Goal: Task Accomplishment & Management: Complete application form

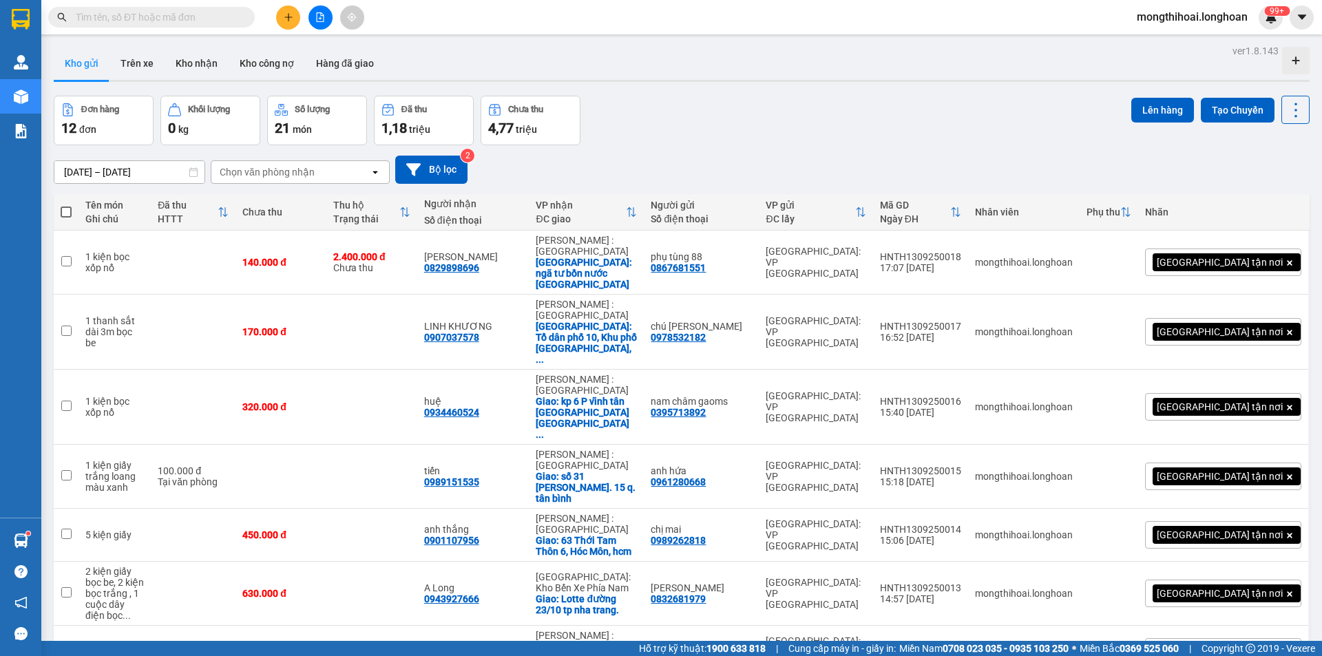
click at [284, 13] on icon "plus" at bounding box center [289, 17] width 10 height 10
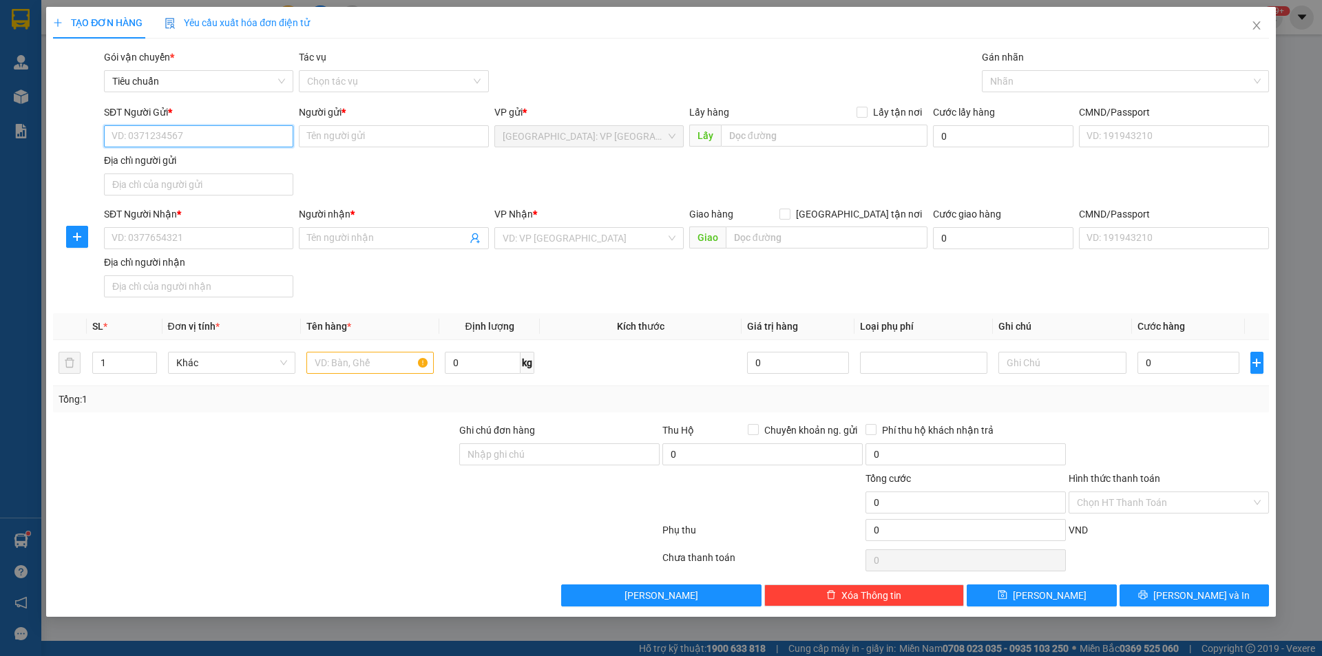
click at [265, 140] on input "SĐT Người Gửi *" at bounding box center [198, 136] width 189 height 22
type input "0975489997"
click at [242, 168] on div "0975489997 - nguyen hong hanh" at bounding box center [198, 163] width 173 height 15
type input "[PERSON_NAME]"
checkbox input "true"
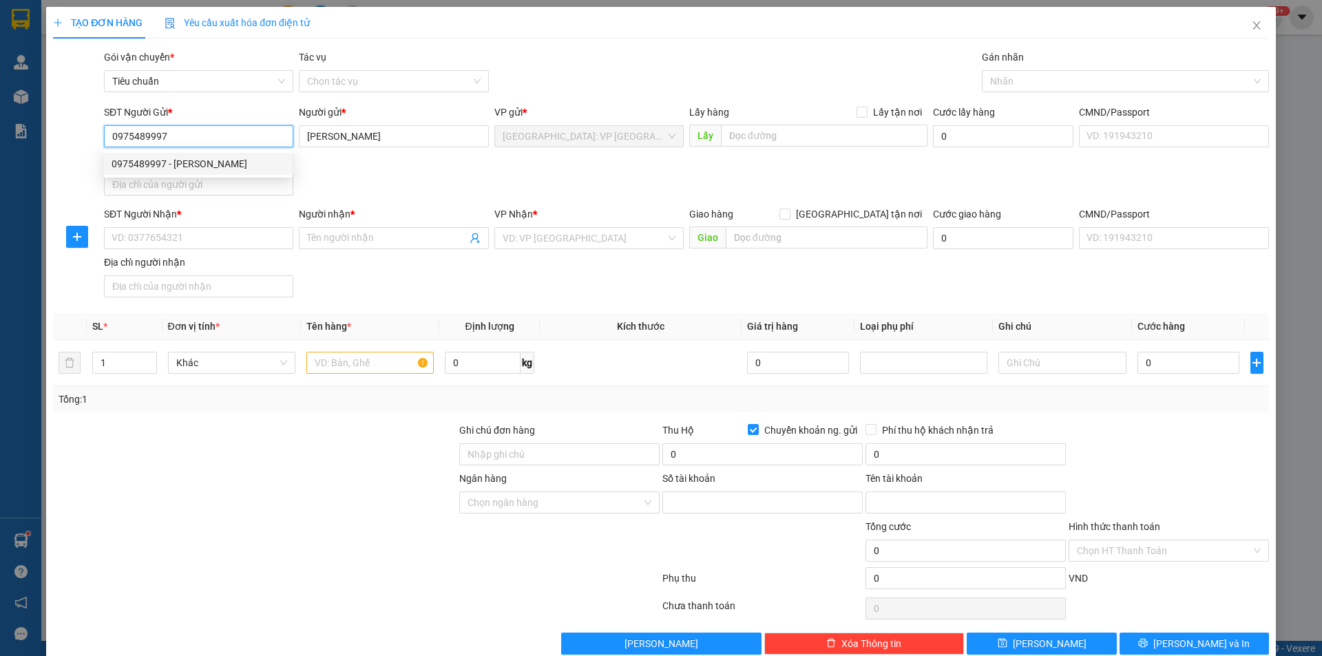
type input "0021000403599"
type input "[PERSON_NAME]"
type input "0975489997"
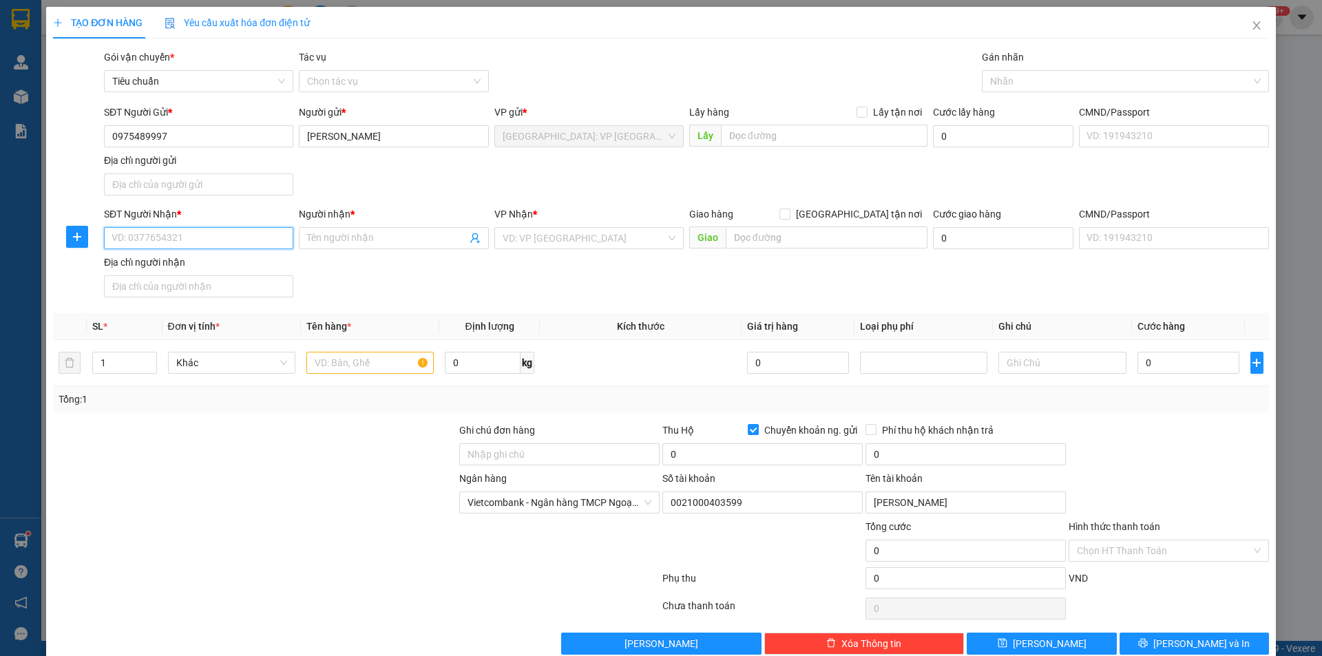
click at [262, 231] on input "SĐT Người Nhận *" at bounding box center [198, 238] width 189 height 22
click at [196, 273] on div "0888090987 - Hiệp" at bounding box center [197, 265] width 171 height 15
type input "0888090987"
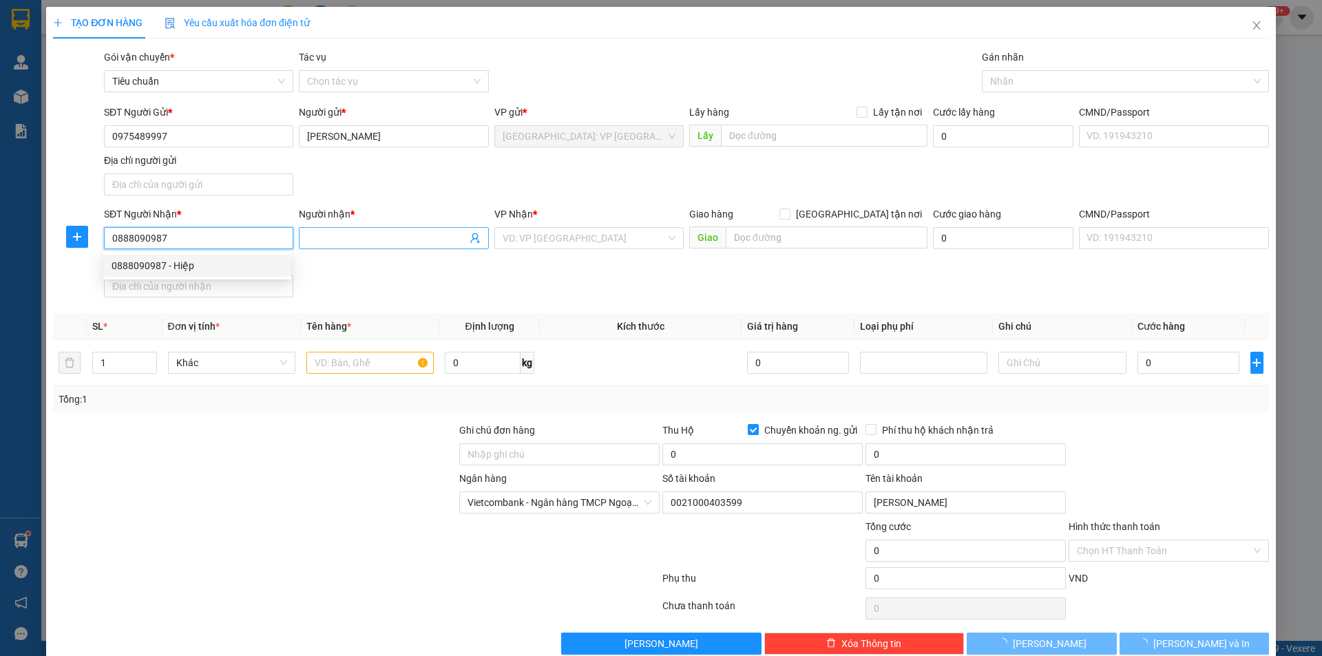
type input "Hiệp"
checkbox input "true"
type input "số 1097 khu vực 11 P ô môn cần thơ ( nhà nghỉ kim thơ )"
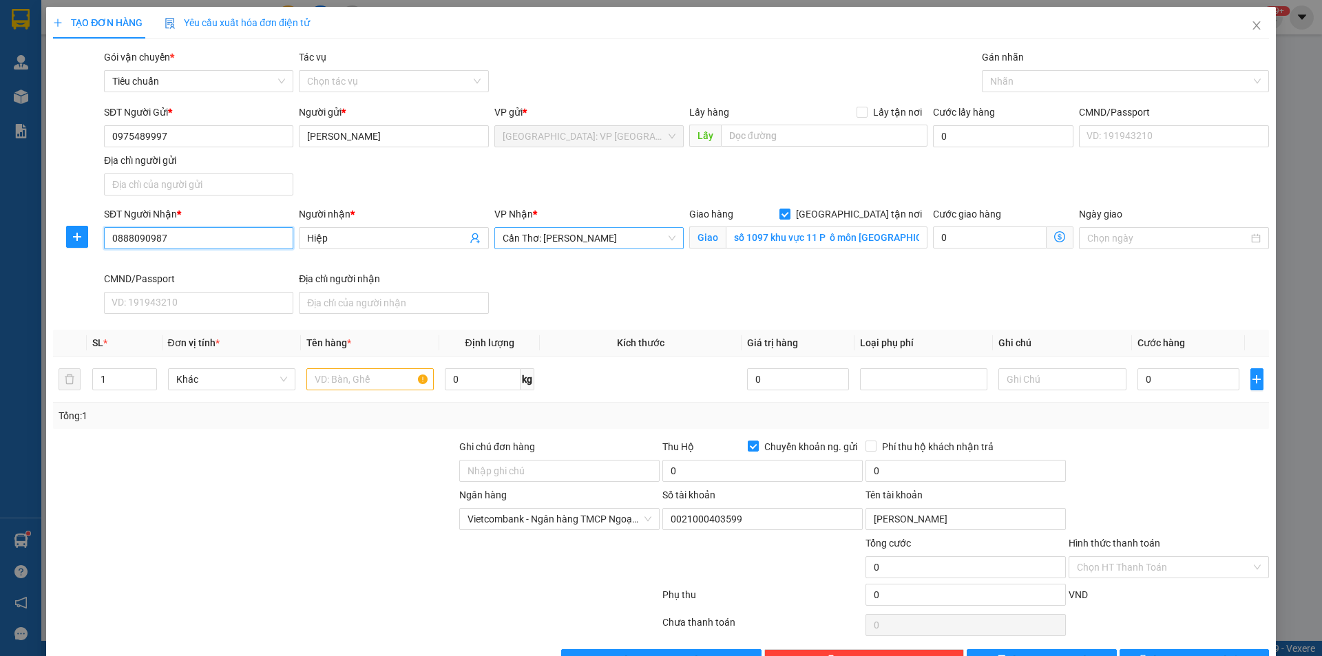
click at [603, 240] on span "Cần Thơ: [PERSON_NAME]" at bounding box center [589, 238] width 173 height 21
type input "0888090987"
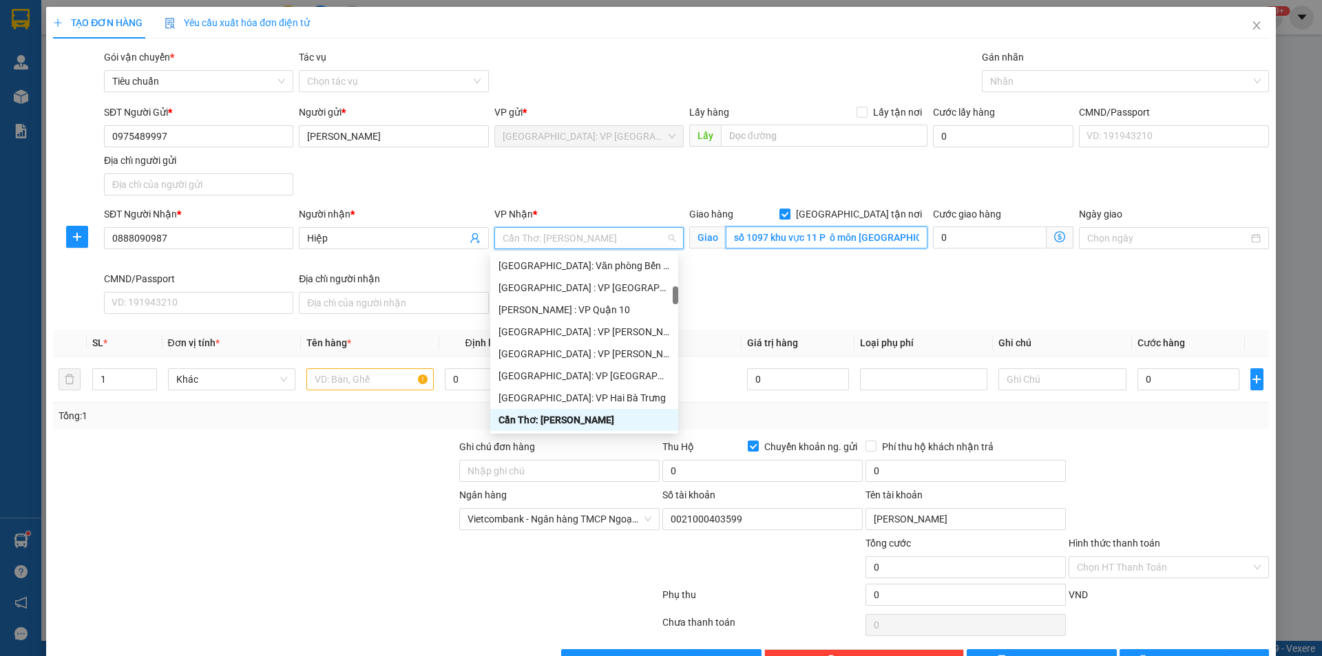
click at [778, 235] on input "số 1097 khu vực 11 P ô môn cần thơ ( nhà nghỉ kim thơ )" at bounding box center [827, 238] width 202 height 22
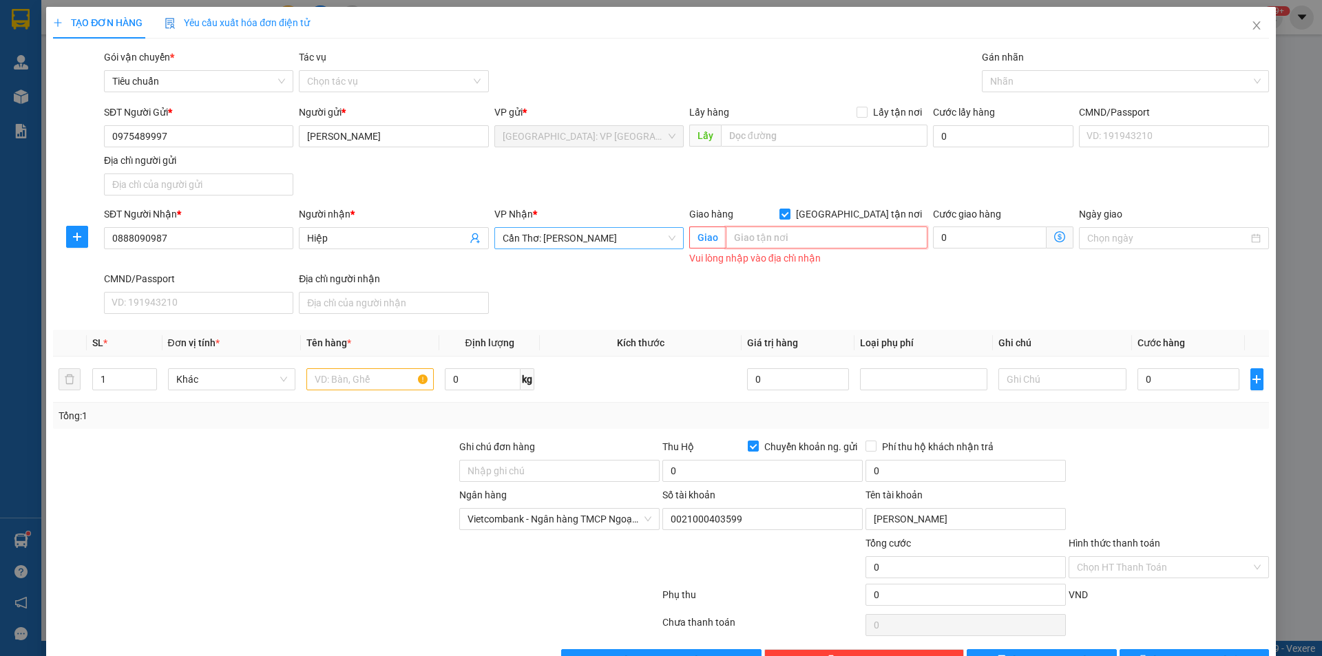
click at [608, 240] on span "Cần Thơ: [PERSON_NAME]" at bounding box center [589, 238] width 173 height 21
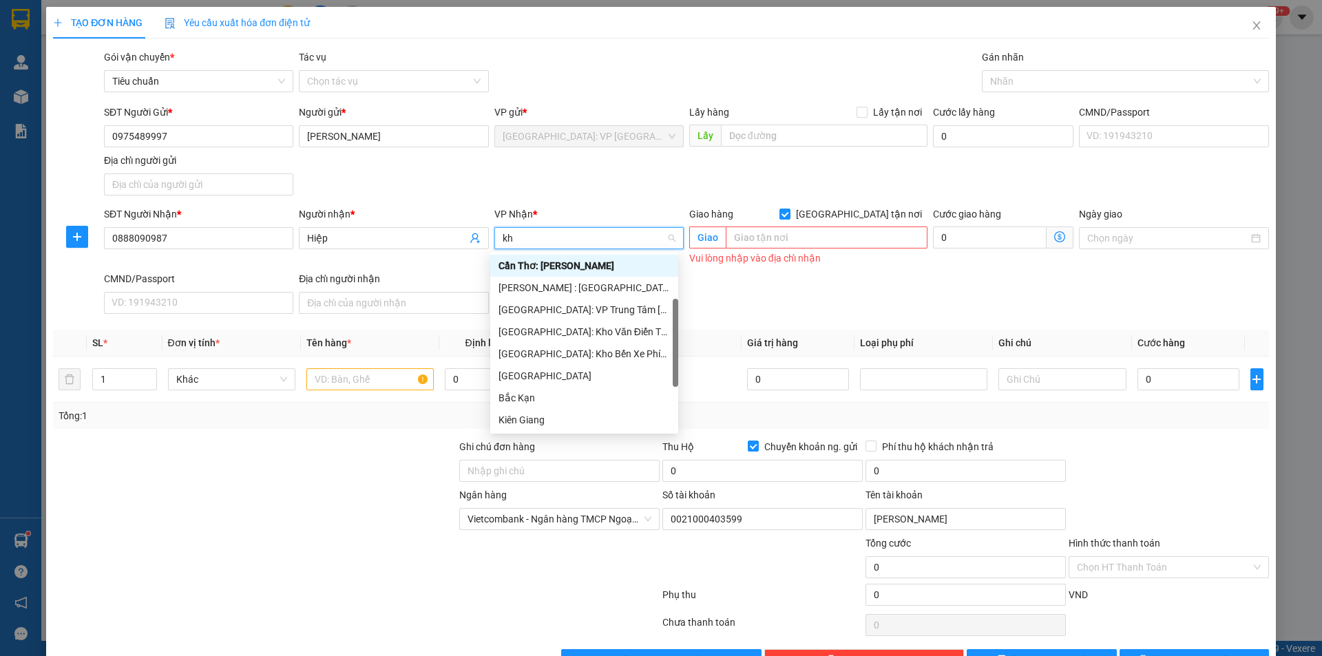
scroll to position [44, 0]
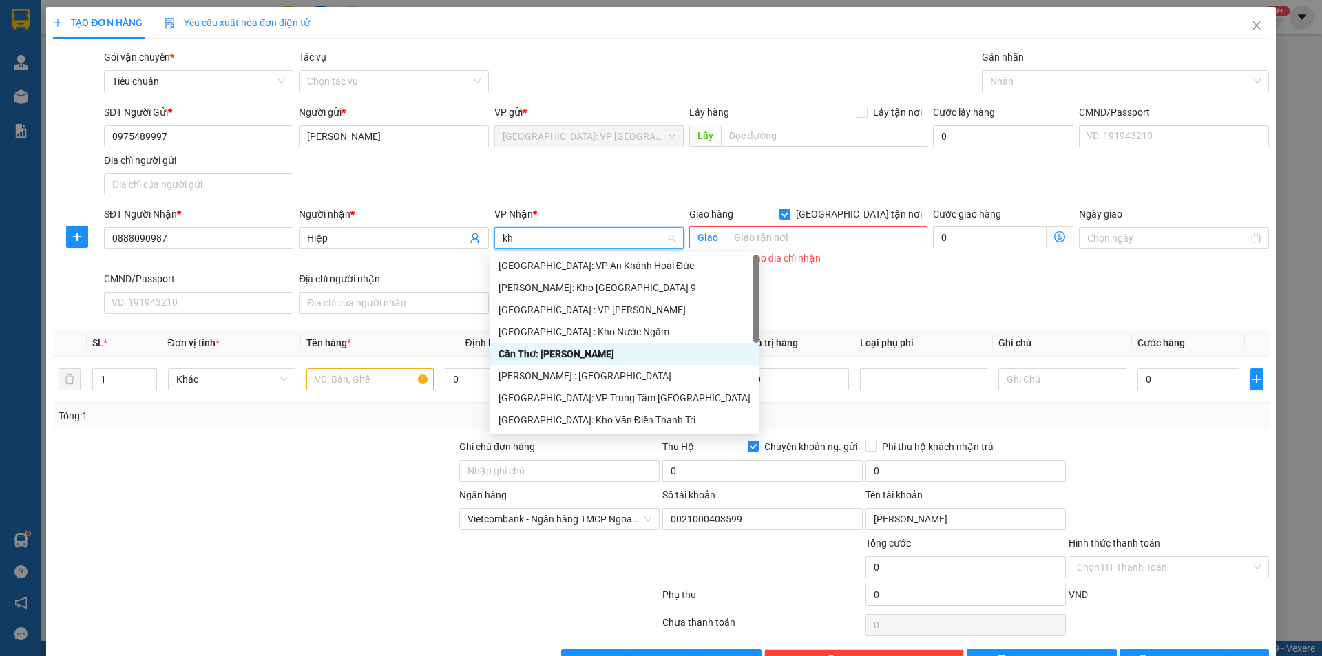
type input "kho"
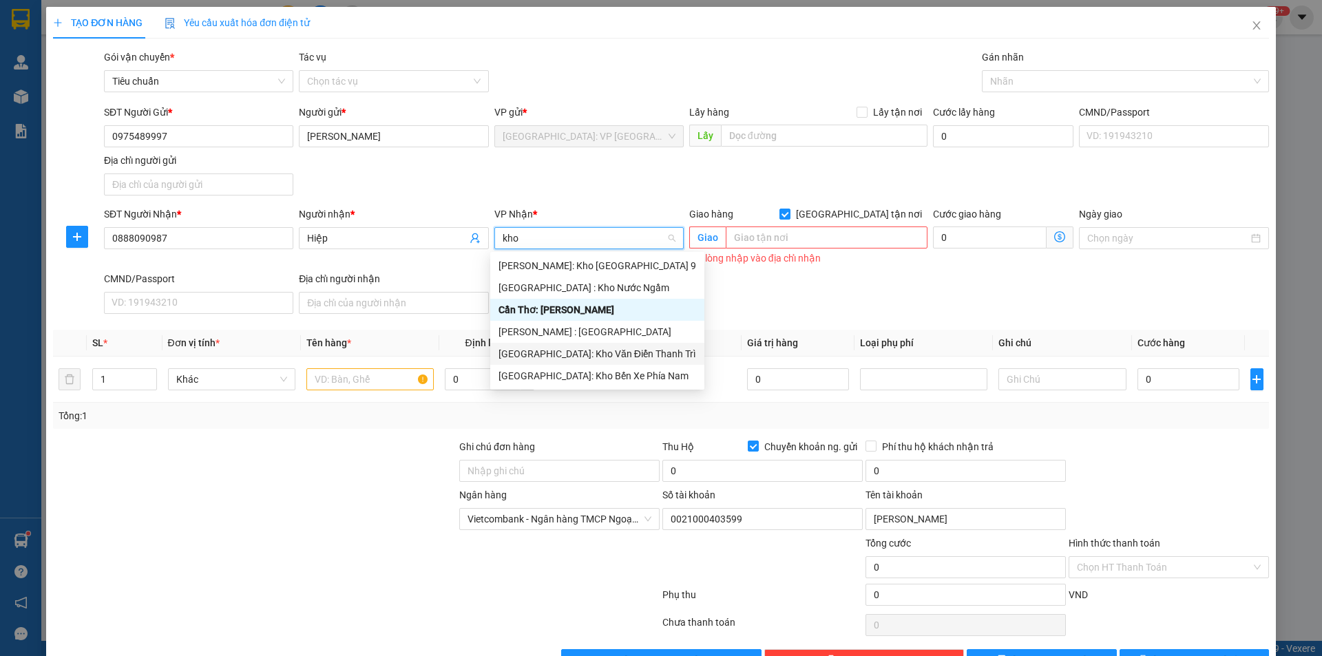
click at [580, 355] on div "[GEOGRAPHIC_DATA]: Kho Văn Điển Thanh Trì" at bounding box center [598, 353] width 198 height 15
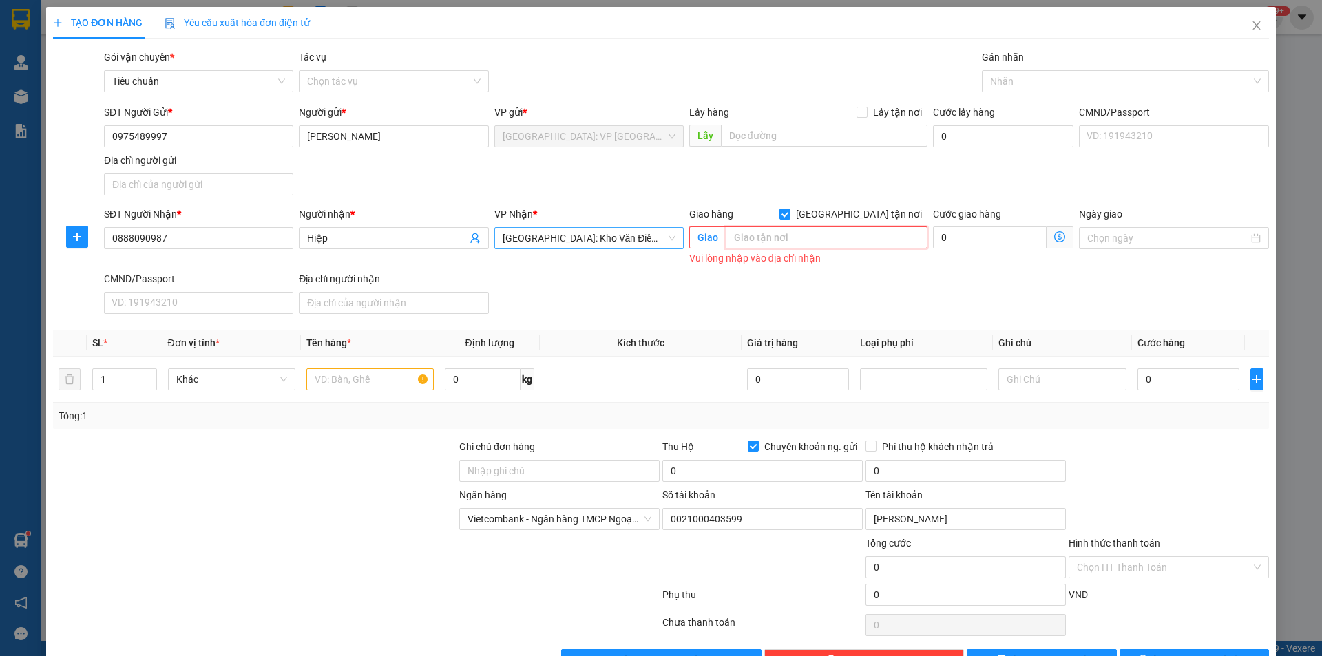
click at [807, 235] on input "text" at bounding box center [827, 238] width 202 height 22
click at [1038, 87] on div at bounding box center [1118, 81] width 266 height 17
type input "kho đá [PERSON_NAME], 1026 [PERSON_NAME], hoàng đô [PERSON_NAME][GEOGRAPHIC_DAT…"
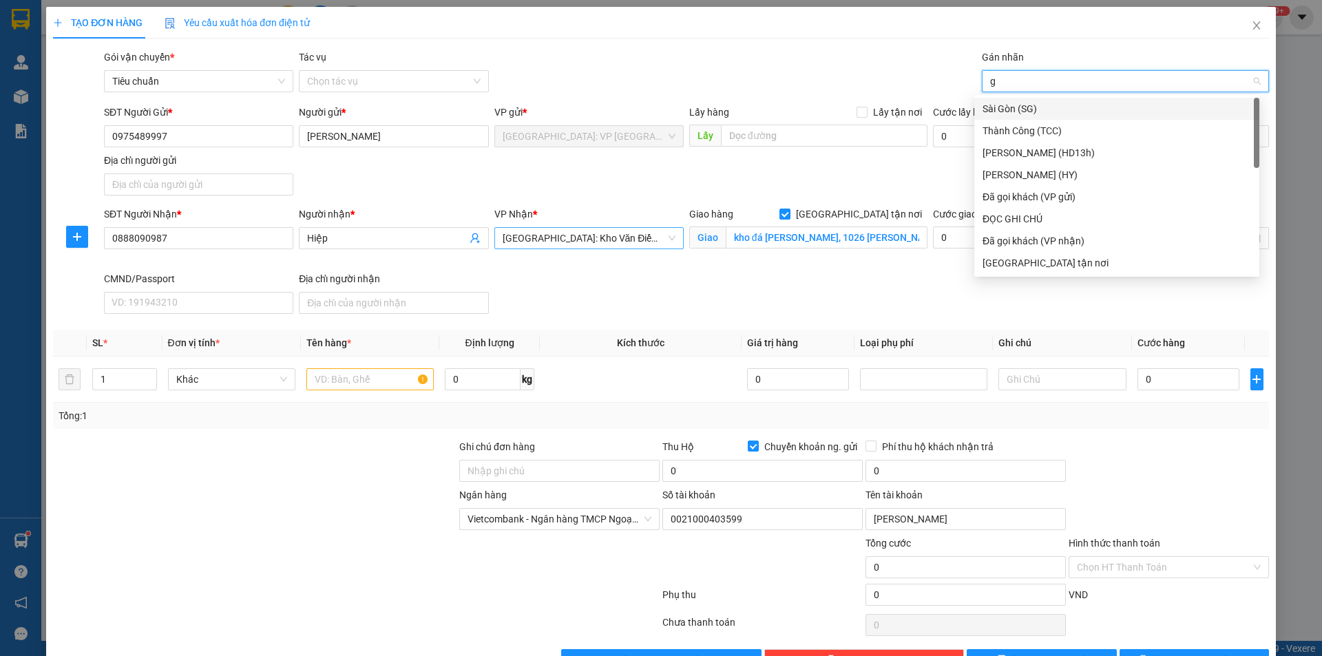
type input "gi"
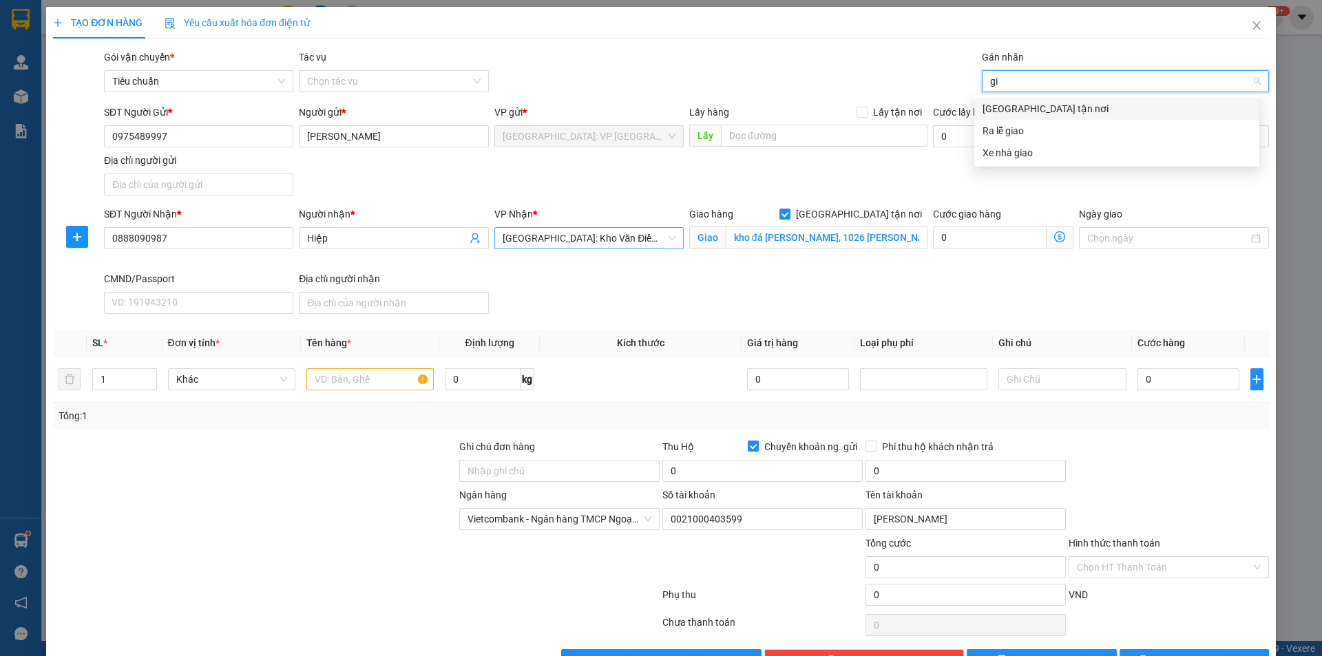
click at [1034, 108] on div "[GEOGRAPHIC_DATA] tận nơi" at bounding box center [1117, 108] width 269 height 15
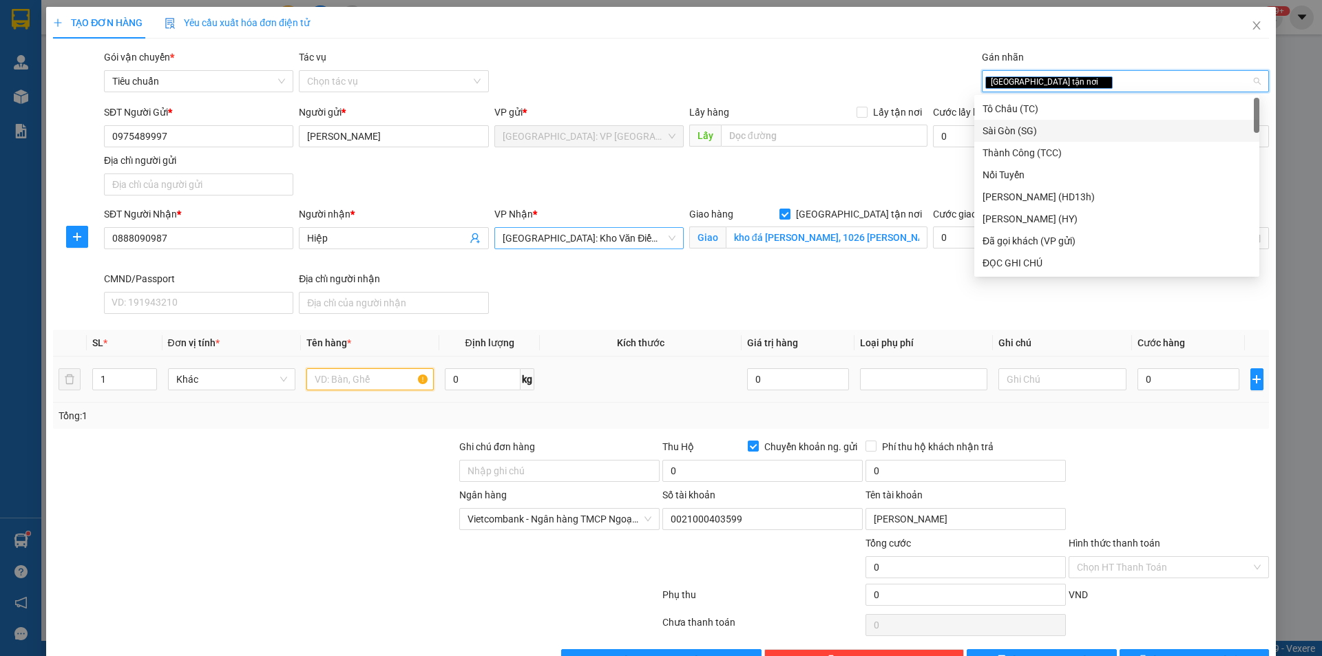
click at [365, 381] on input "text" at bounding box center [369, 379] width 127 height 22
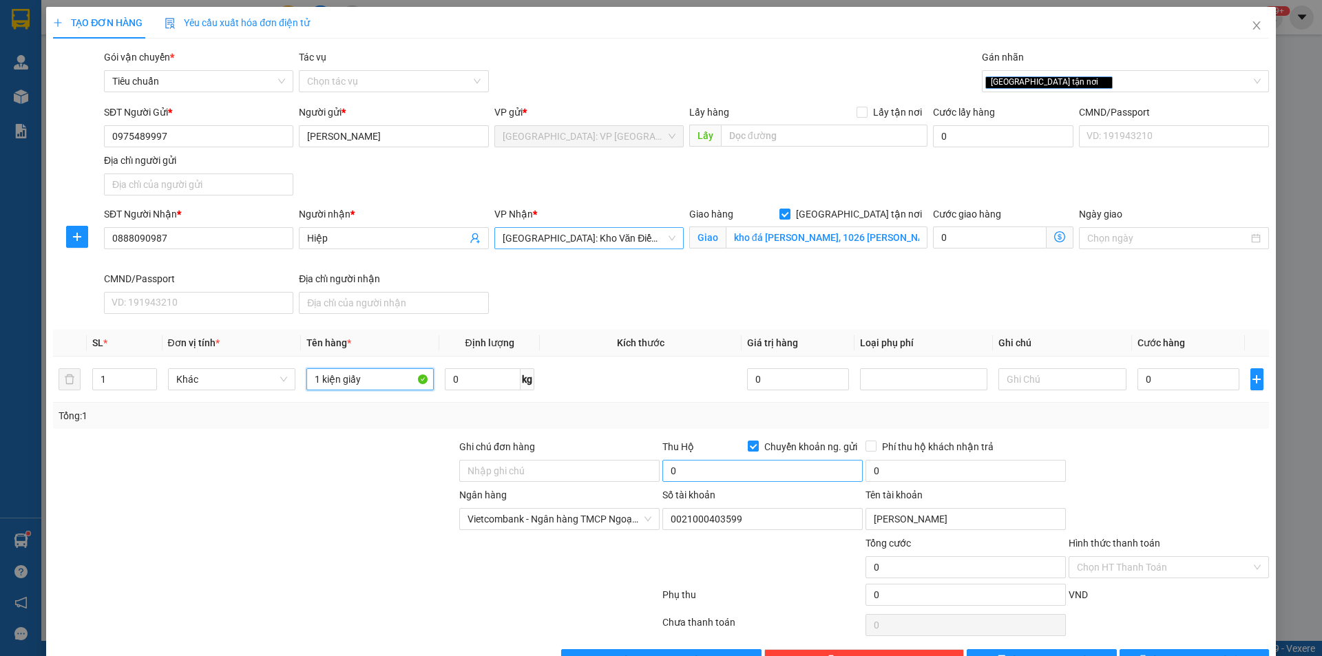
type input "1 kiện giấy"
click at [705, 479] on input "0" at bounding box center [762, 471] width 200 height 22
type input "6.400.000"
click at [894, 472] on input "0" at bounding box center [966, 471] width 200 height 22
type input "25.000"
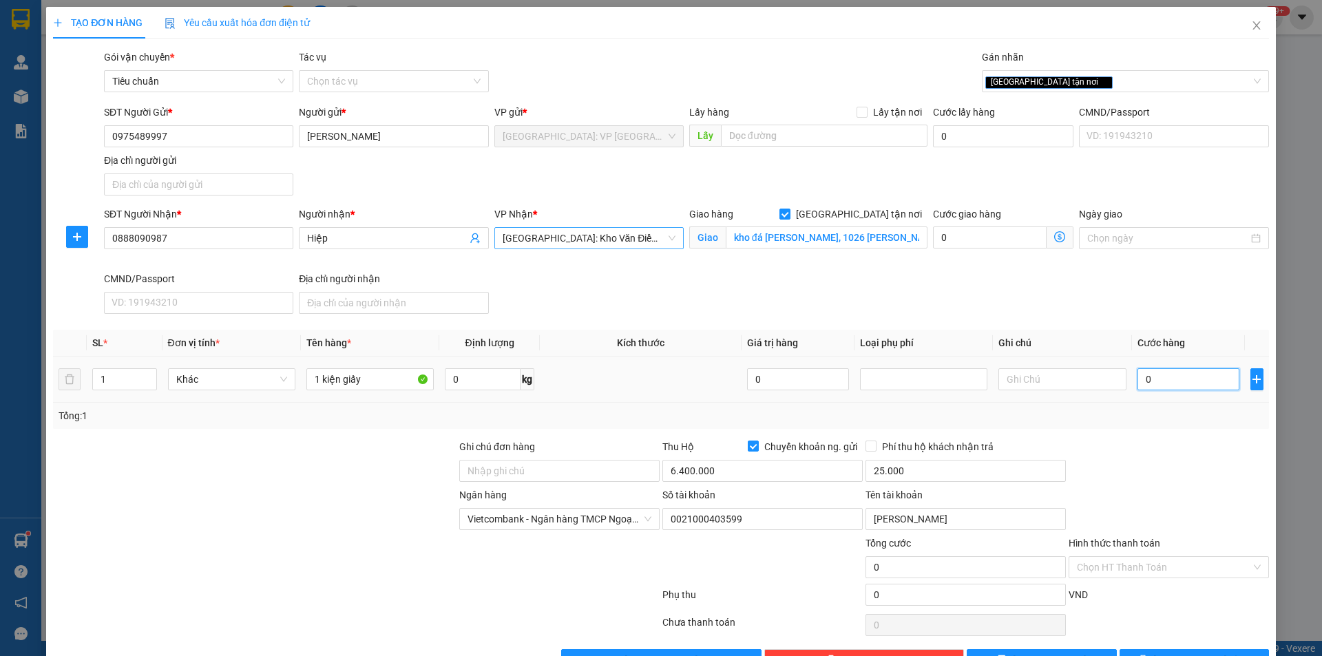
click at [1151, 380] on input "0" at bounding box center [1189, 379] width 103 height 22
type input "1"
type input "10"
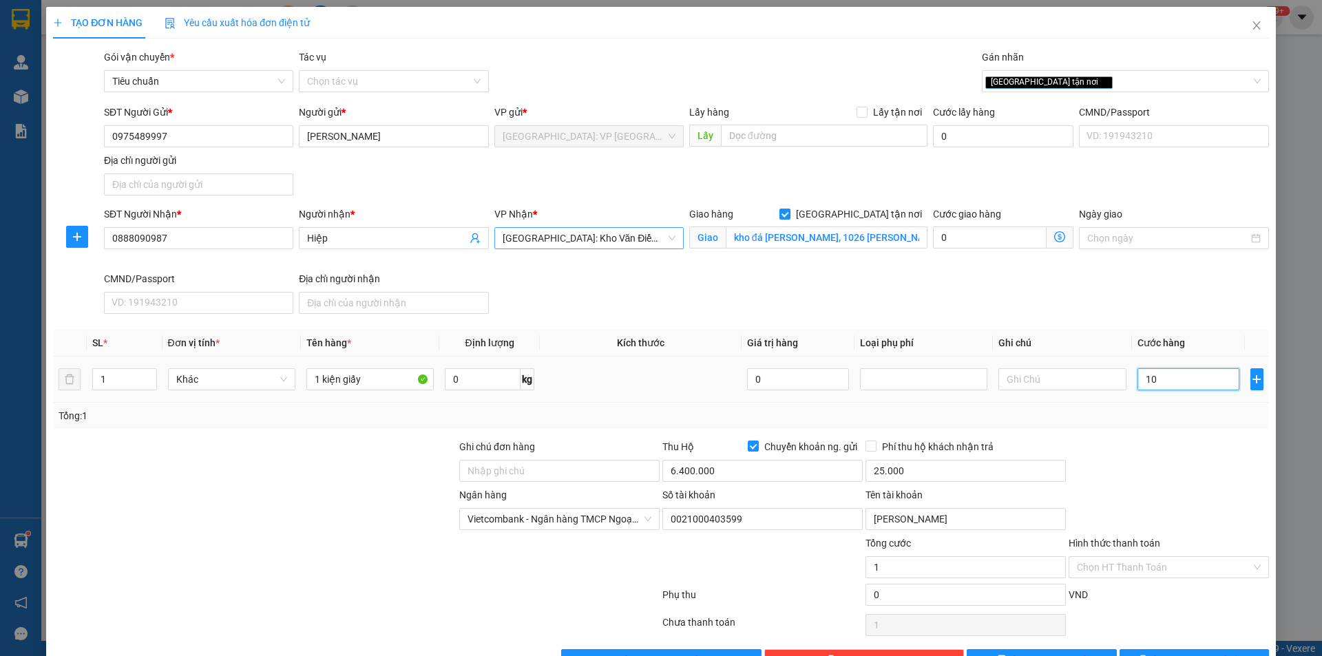
type input "10"
type input "100"
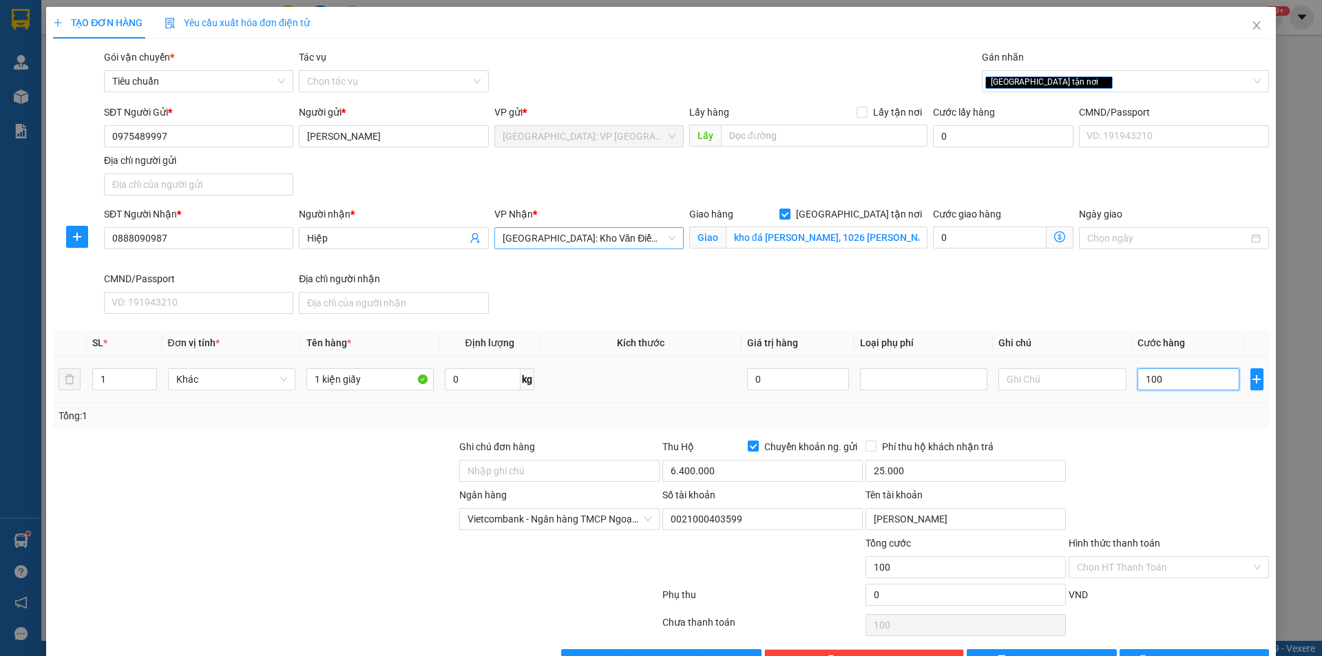
type input "1.000"
type input "10.000"
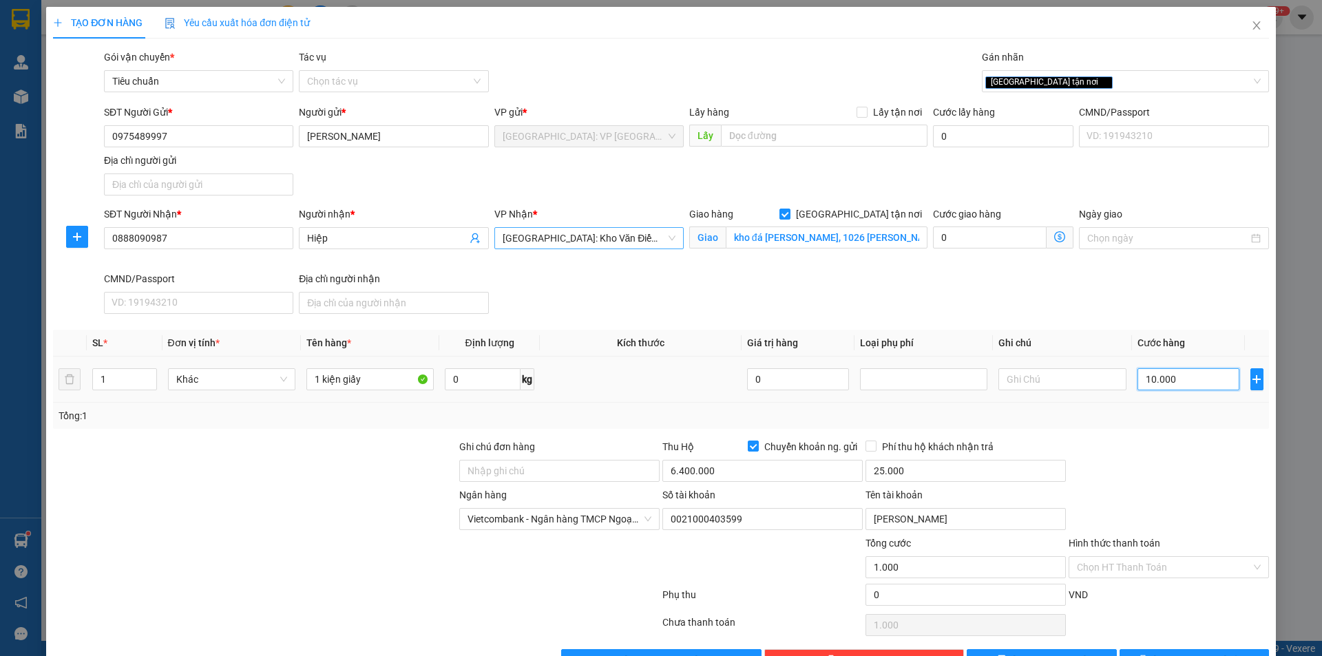
type input "10.000"
type input "100.000"
type input "1.000.000"
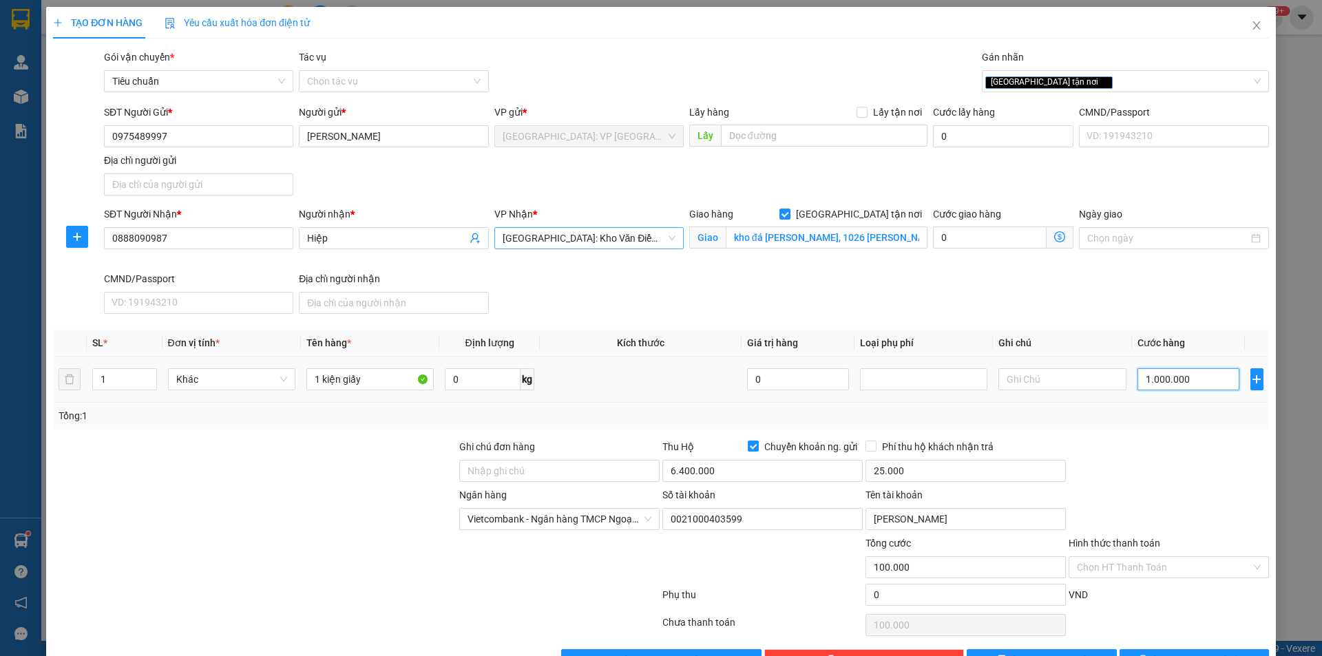
type input "1.000.000"
type input "100.000"
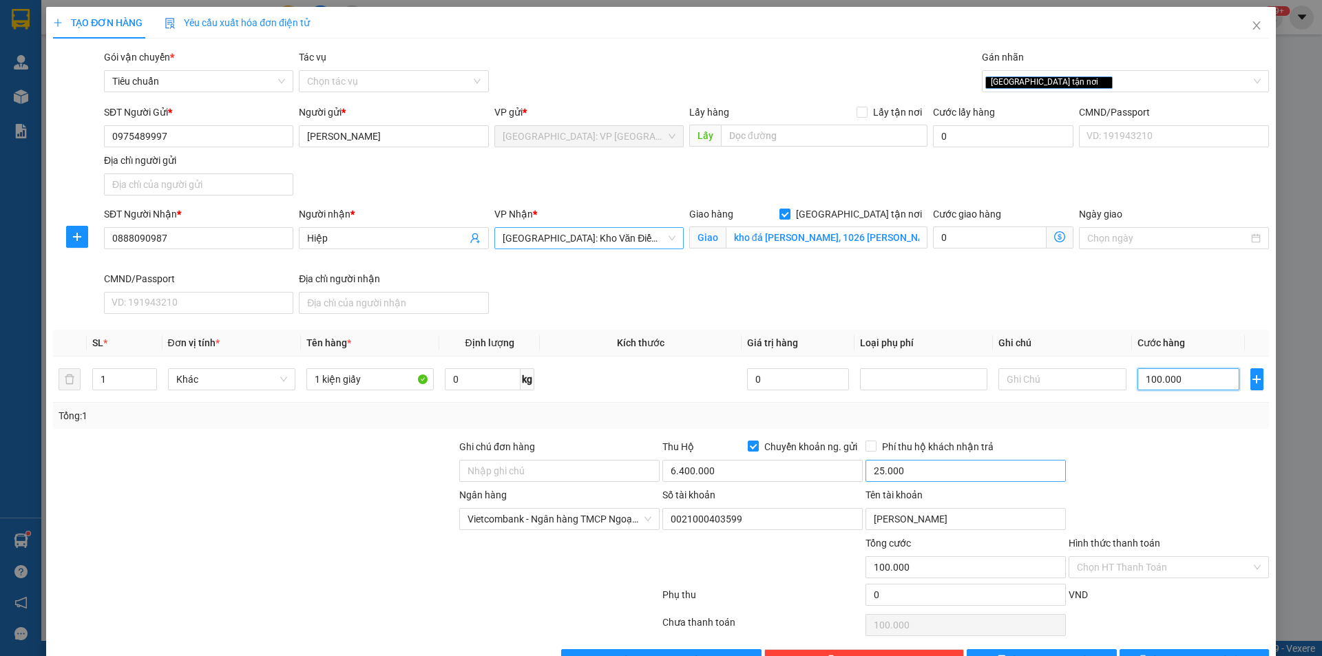
scroll to position [42, 0]
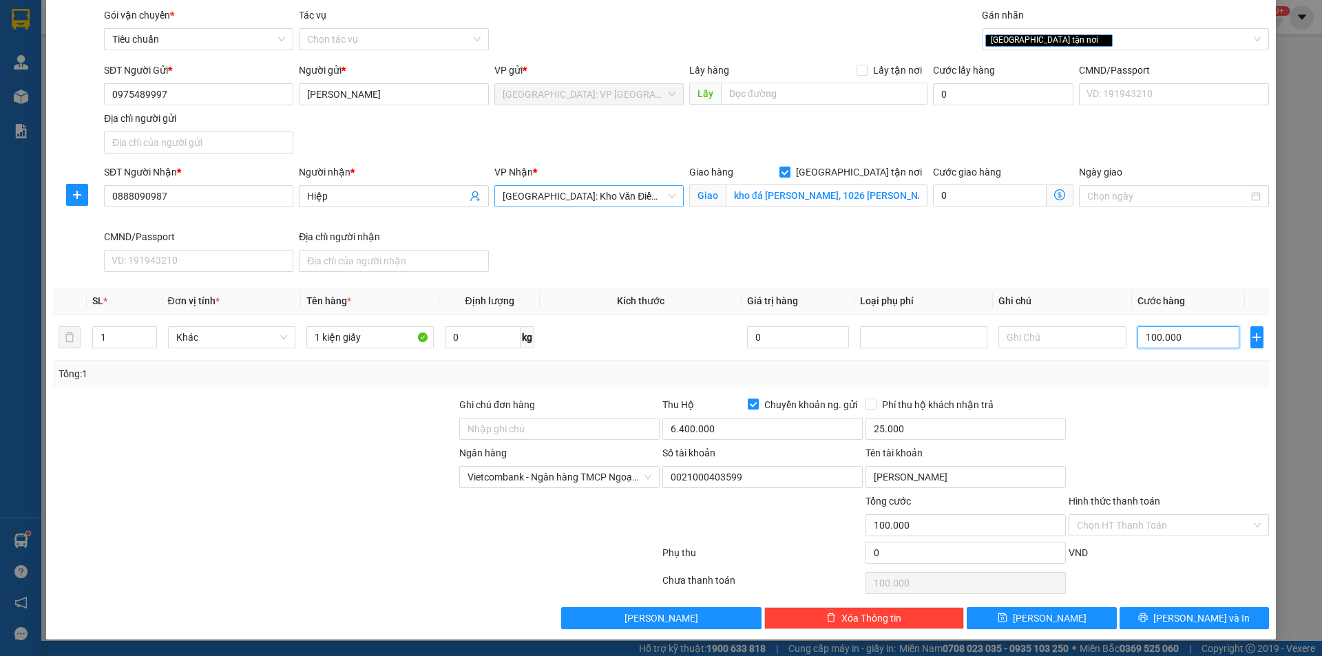
type input "100.000"
click at [1168, 340] on input "100.000" at bounding box center [1189, 337] width 103 height 22
click at [764, 434] on input "6.400.000" at bounding box center [762, 429] width 200 height 22
type input "6.300.000"
click at [1182, 618] on span "[PERSON_NAME] và In" at bounding box center [1201, 618] width 96 height 15
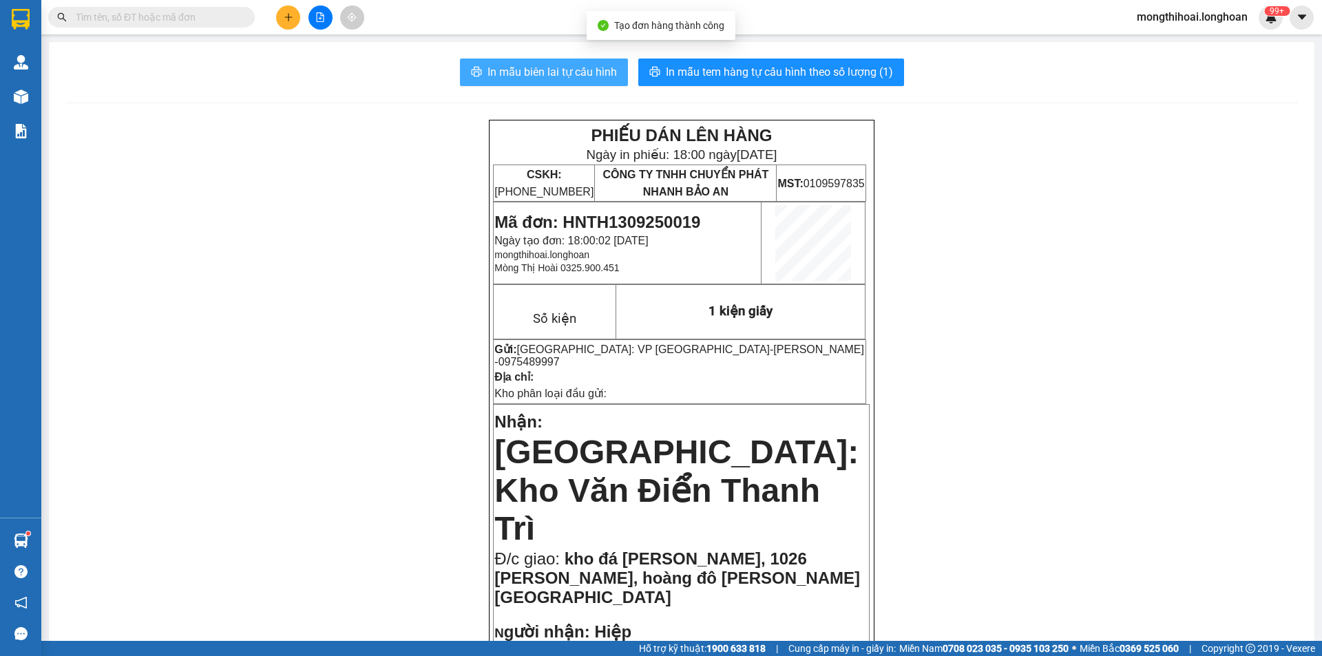
click at [560, 63] on button "In mẫu biên lai tự cấu hình" at bounding box center [544, 73] width 168 height 28
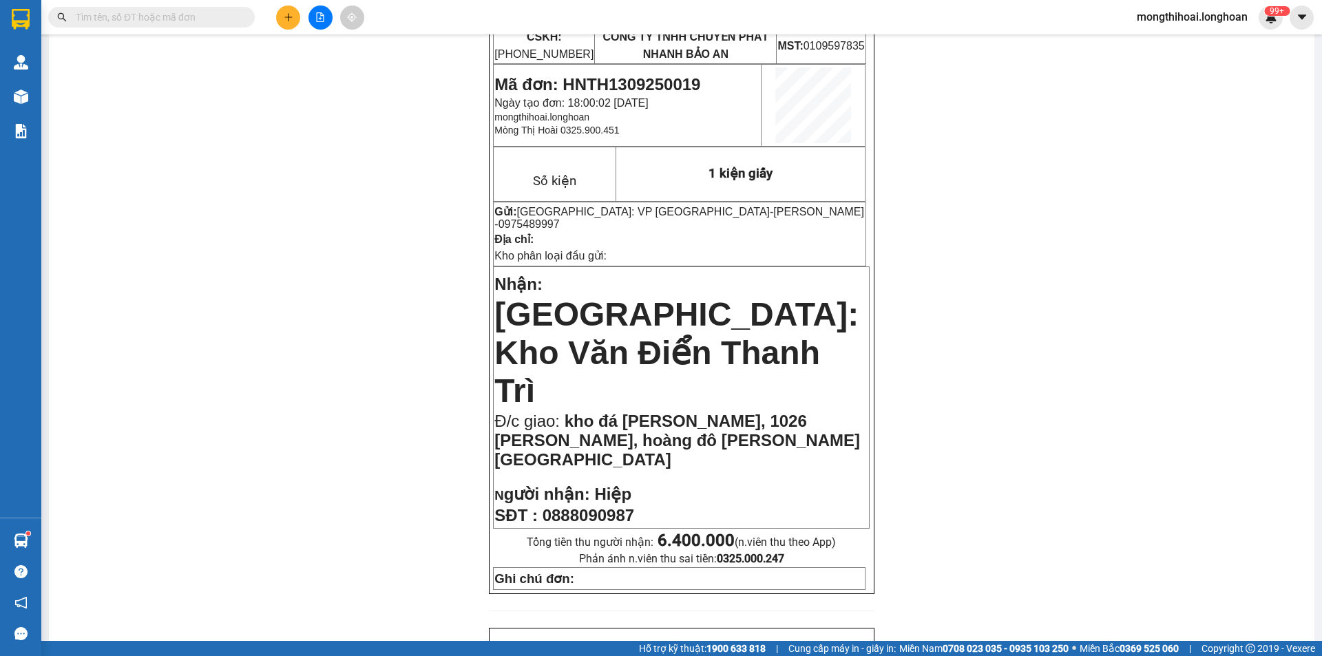
click at [992, 432] on div "PHIẾU DÁN LÊN HÀNG Ngày in phiếu: 18:00 ngày 13-09-2025 CSKH: 1900.06.88.33 CÔN…" at bounding box center [681, 654] width 1233 height 1344
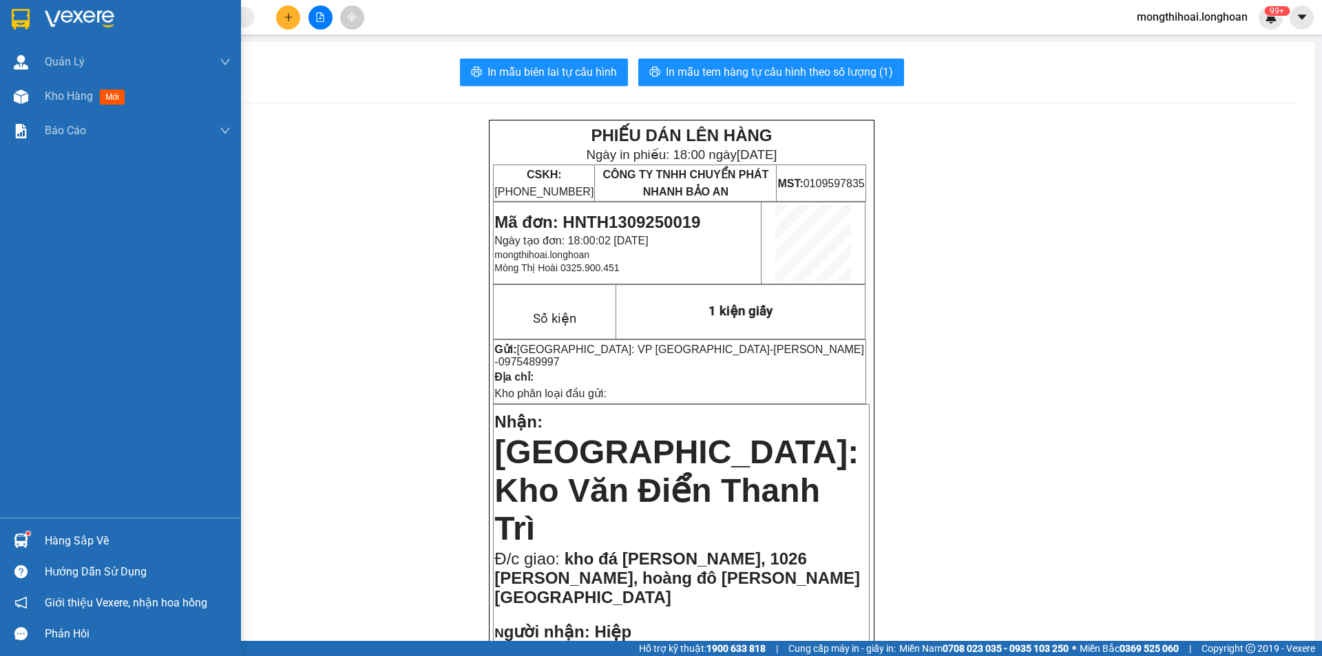
click at [14, 17] on img at bounding box center [21, 19] width 18 height 21
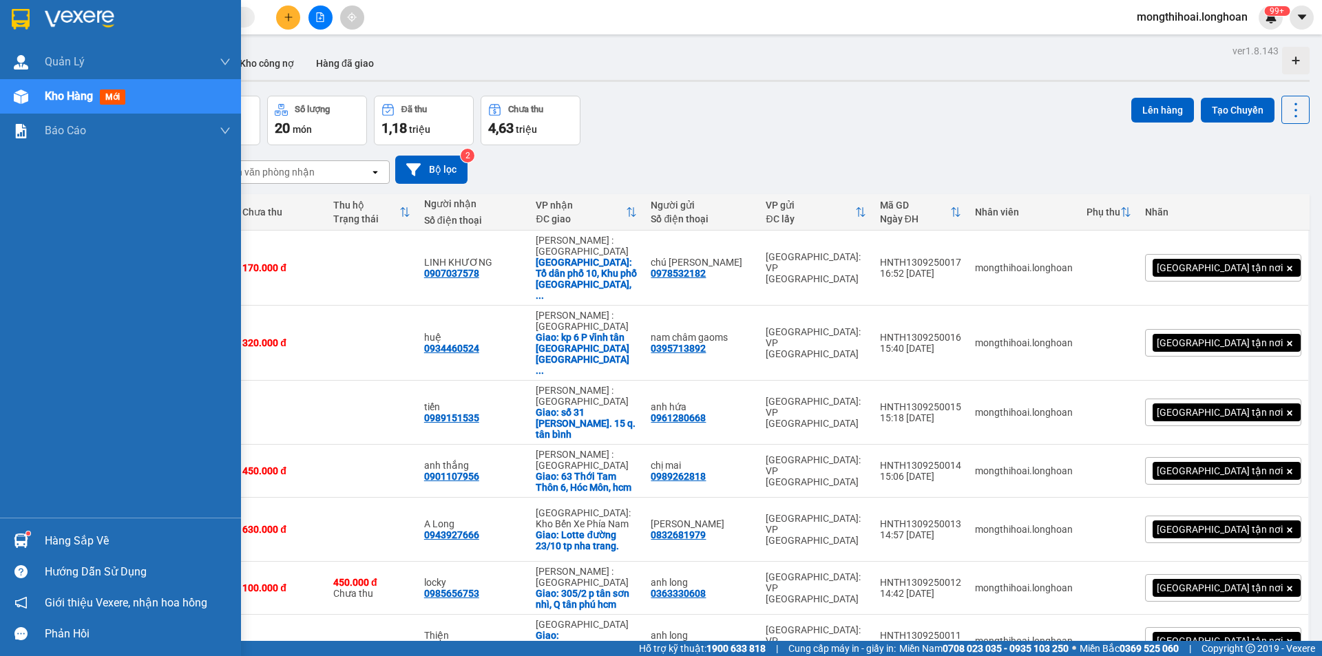
drag, startPoint x: 0, startPoint y: 10, endPoint x: 303, endPoint y: 36, distance: 304.0
click at [1, 8] on div at bounding box center [120, 22] width 241 height 45
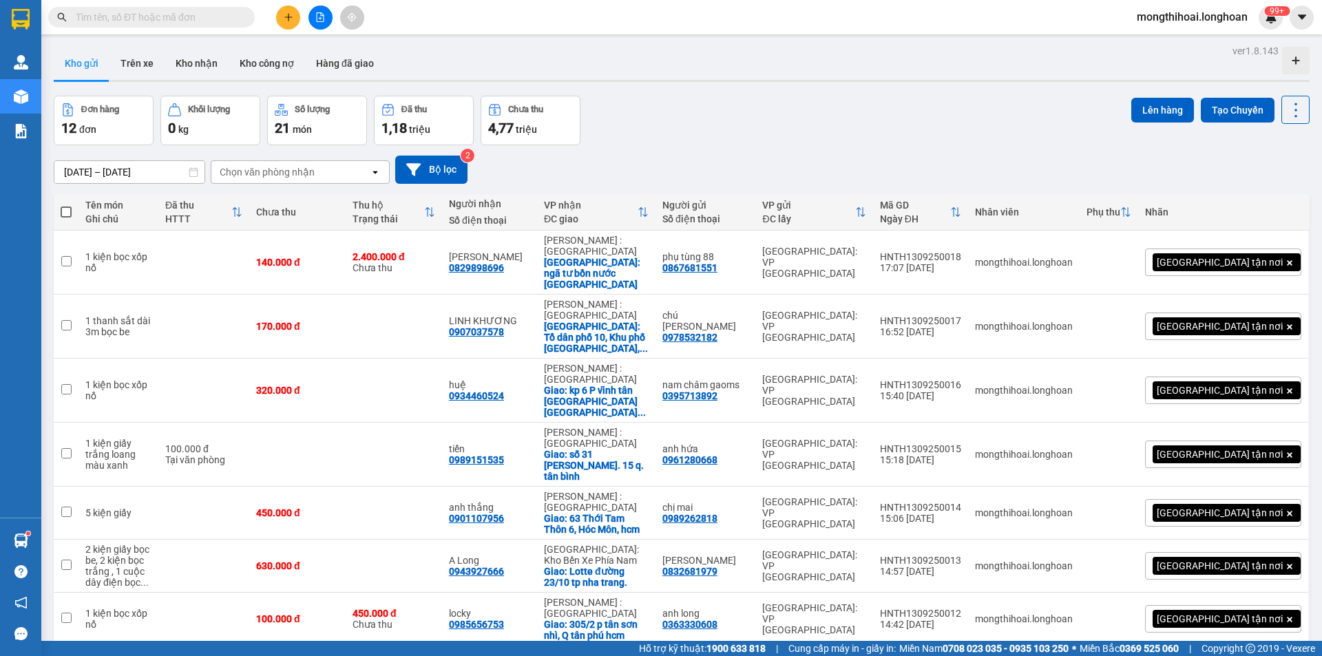
click at [290, 18] on icon "plus" at bounding box center [289, 17] width 10 height 10
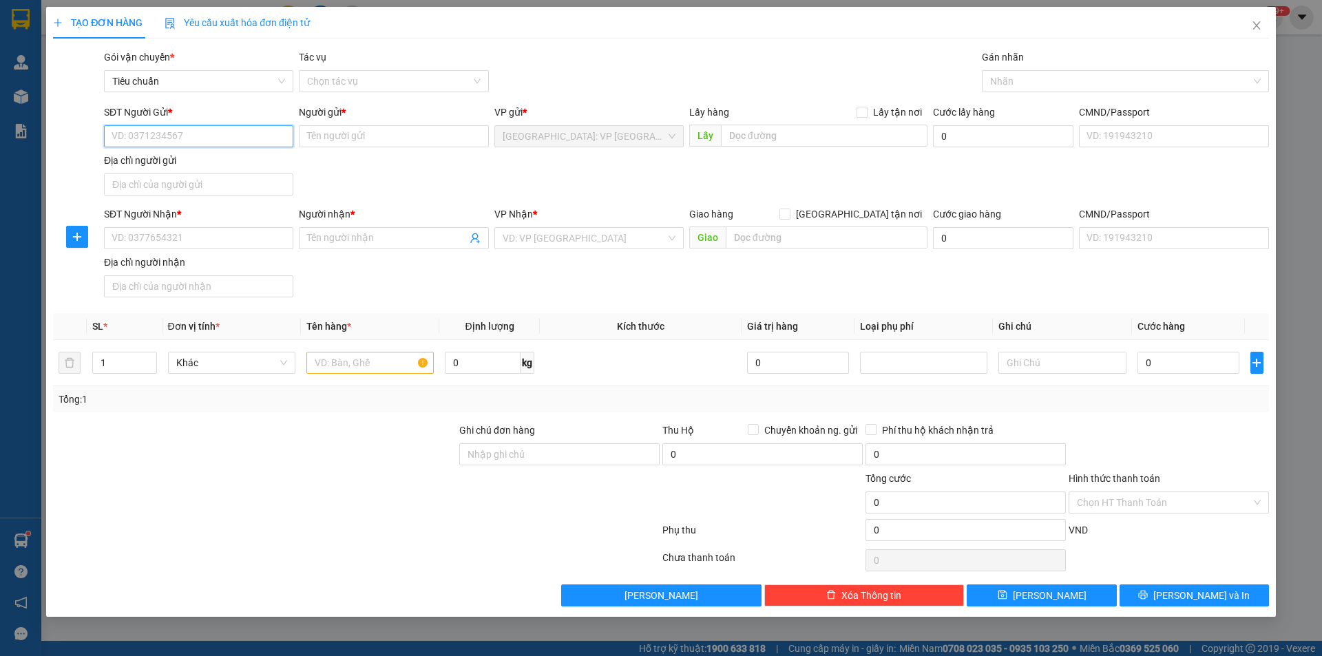
click at [230, 134] on input "SĐT Người Gửi *" at bounding box center [198, 136] width 189 height 22
click at [279, 141] on input "SĐT Người Gửi *" at bounding box center [198, 136] width 189 height 22
type input "0989923249"
click at [329, 134] on input "Người gửi *" at bounding box center [393, 136] width 189 height 22
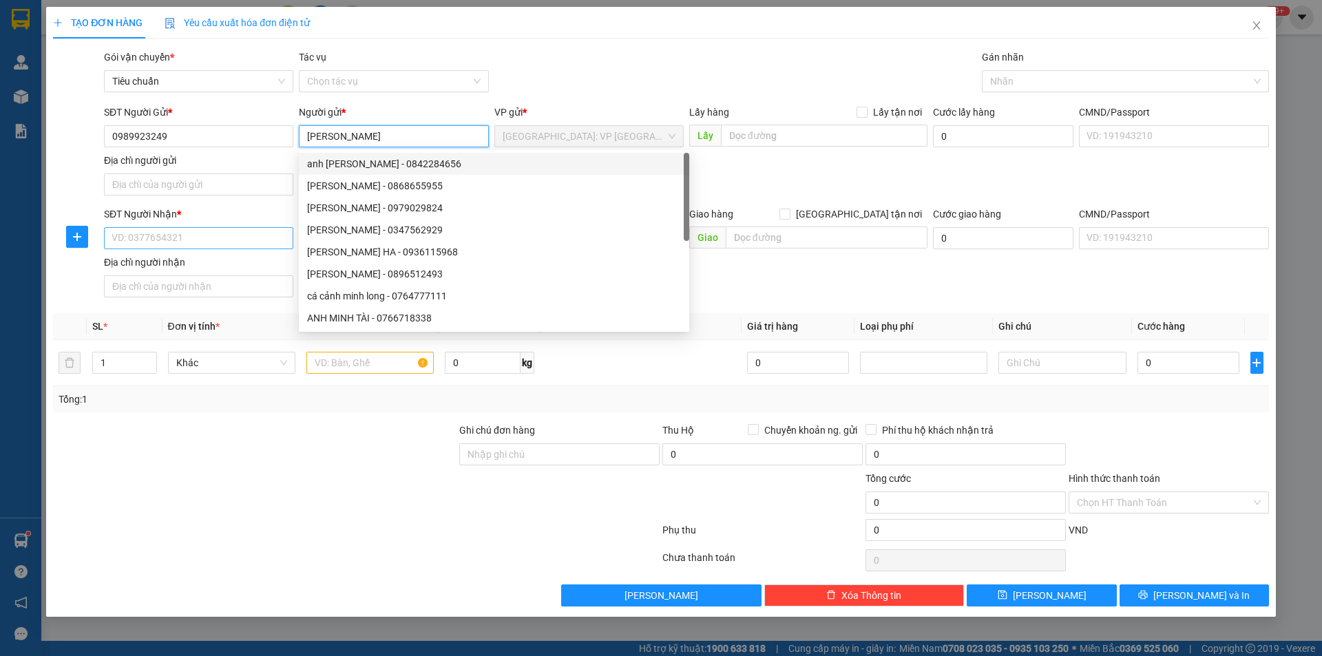
type input "[PERSON_NAME]"
click at [198, 235] on input "SĐT Người Nhận *" at bounding box center [198, 238] width 189 height 22
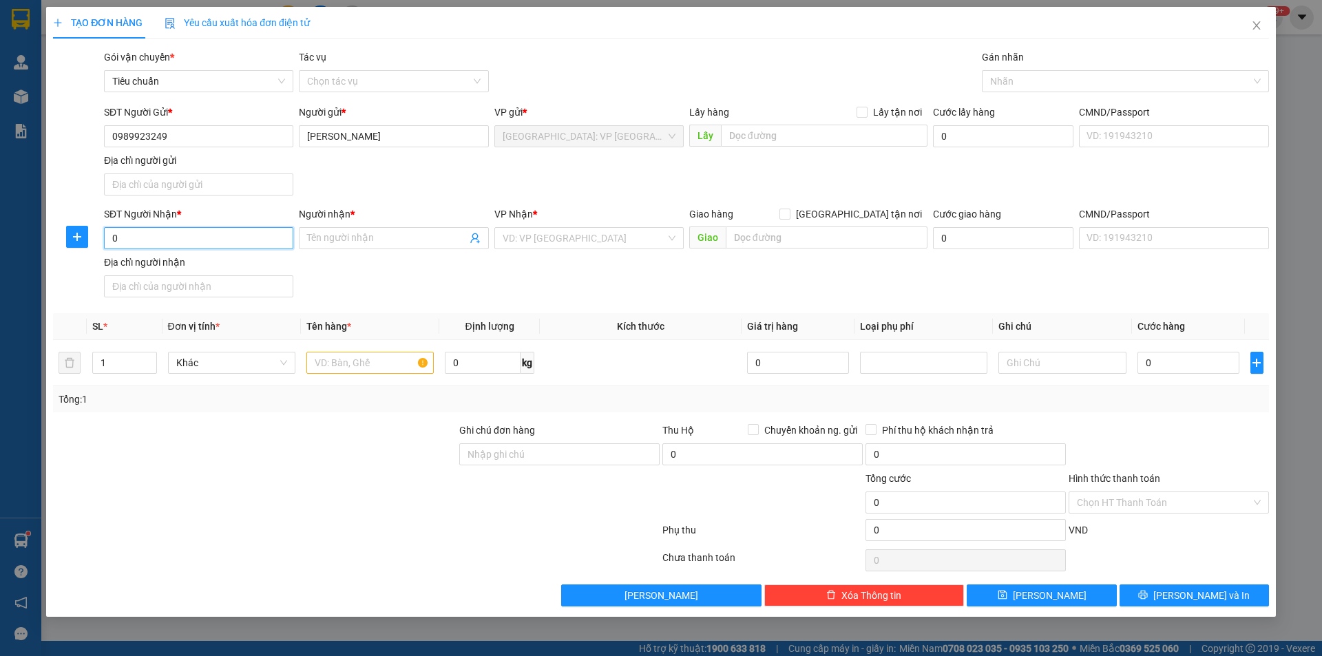
click at [193, 247] on input "0" at bounding box center [198, 238] width 189 height 22
type input "0905765794"
click at [338, 229] on span at bounding box center [393, 238] width 189 height 22
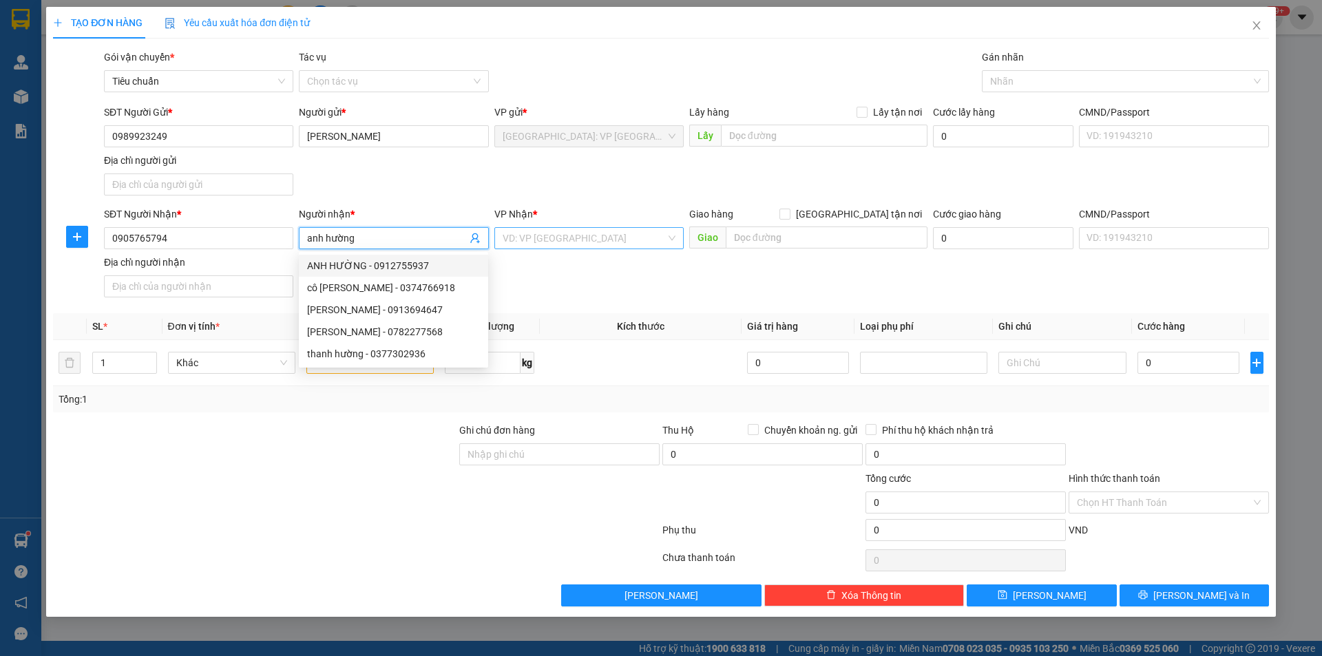
type input "anh hường"
click at [611, 236] on input "search" at bounding box center [584, 238] width 163 height 21
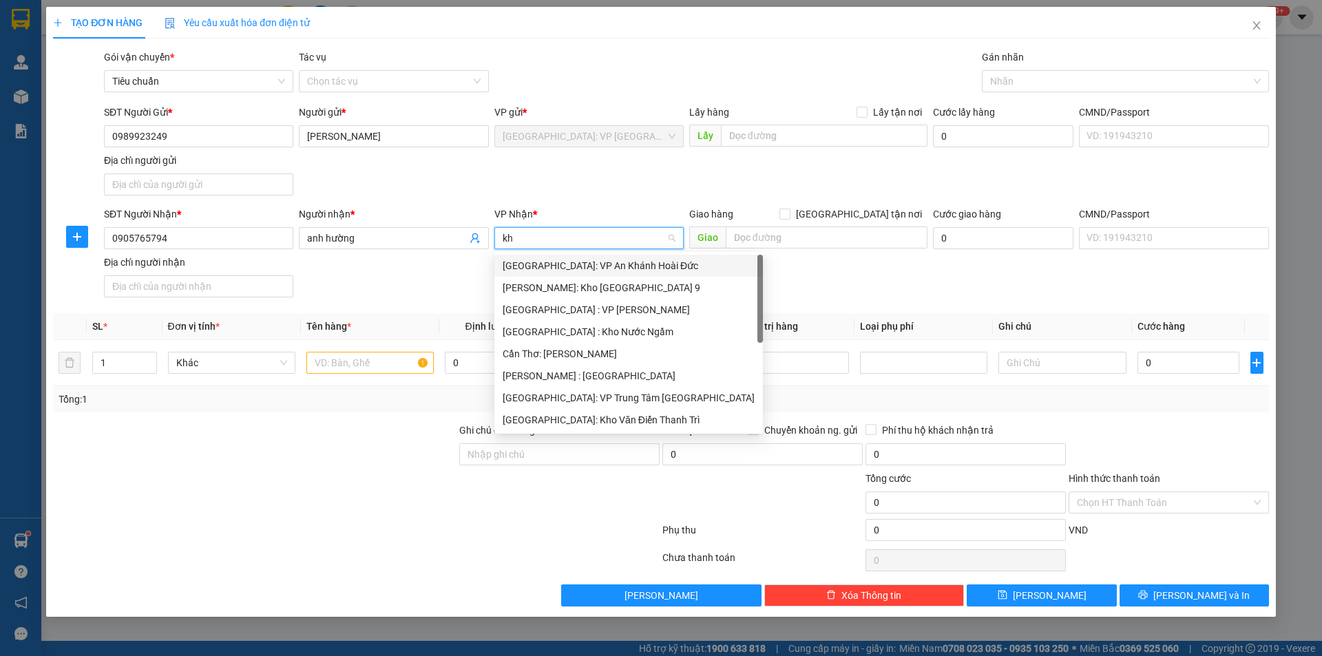
type input "kho"
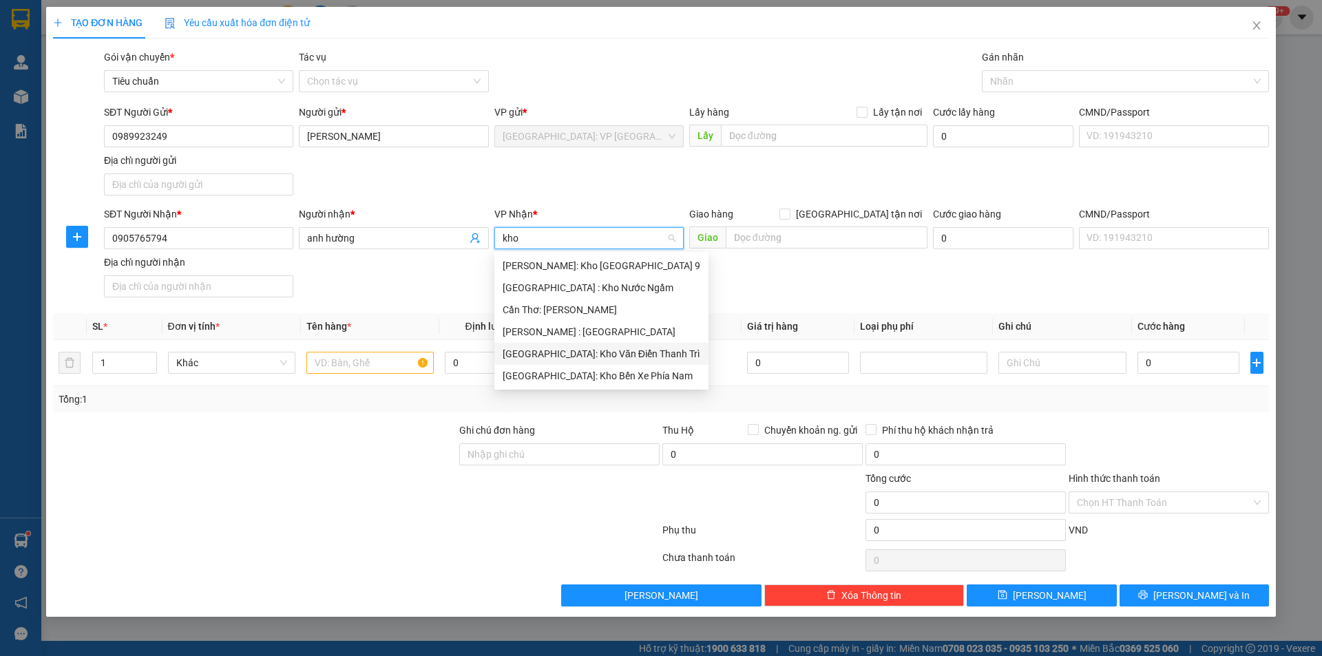
drag, startPoint x: 600, startPoint y: 361, endPoint x: 660, endPoint y: 258, distance: 118.8
click at [600, 357] on div "[GEOGRAPHIC_DATA]: Kho Văn Điển Thanh Trì" at bounding box center [602, 353] width 198 height 15
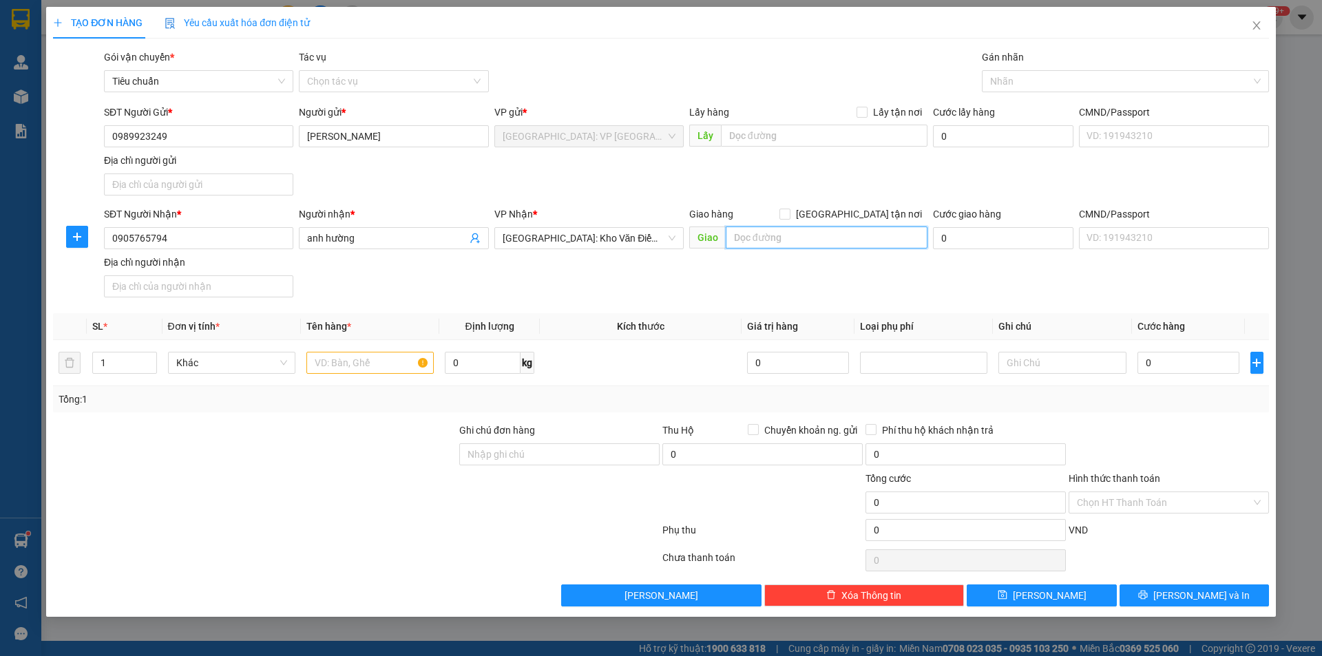
click at [749, 242] on input "text" at bounding box center [827, 238] width 202 height 22
click at [875, 238] on input "nhà máy cửu long lô CN7 KCN phúc yên p [GEOGRAPHIC_DATA]" at bounding box center [827, 238] width 202 height 22
click at [892, 233] on input "nhà máy cửu long lô CN7 KCN phúc yên p [GEOGRAPHIC_DATA]" at bounding box center [827, 238] width 202 height 22
click at [881, 235] on input "nhà máy cửu long lô CN7 KCN phúc yên p [GEOGRAPHIC_DATA]" at bounding box center [827, 238] width 202 height 22
click at [905, 240] on input "nhà máy cửu long lô CN7 KCN phúc yên p [GEOGRAPHIC_DATA]" at bounding box center [827, 238] width 202 height 22
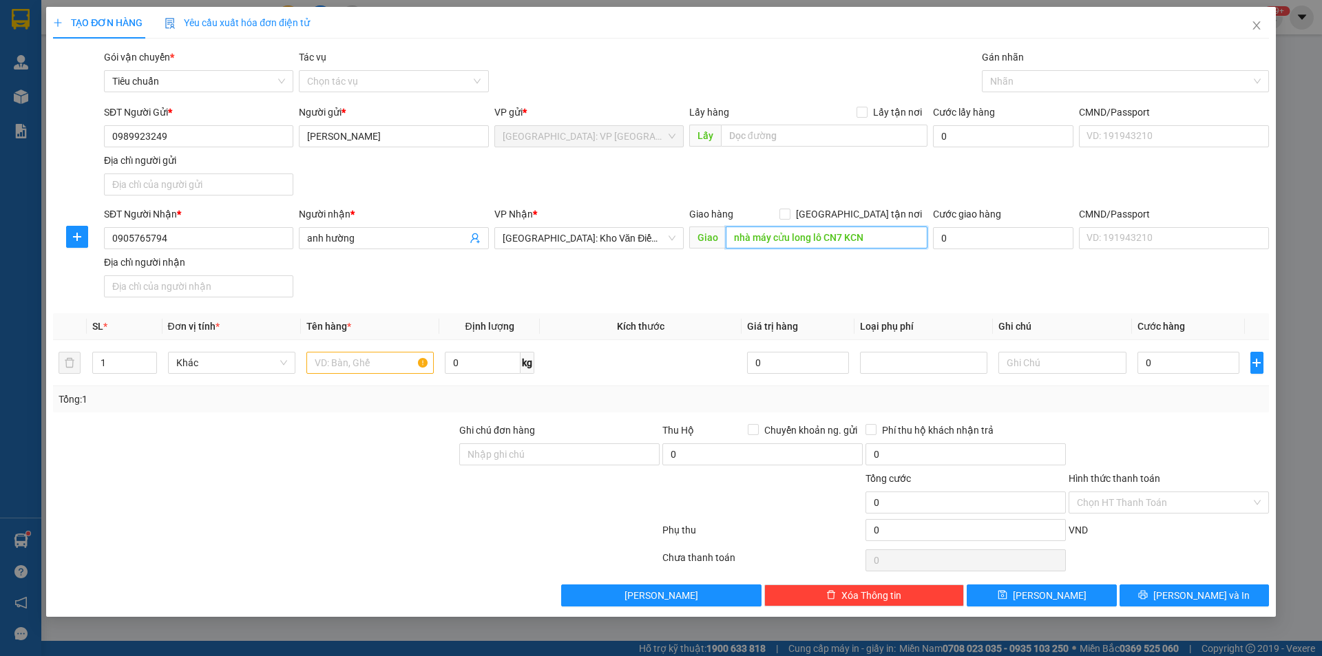
click at [829, 238] on input "nhà máy cửu long lô CN7 KCN" at bounding box center [827, 238] width 202 height 22
click at [871, 243] on input "nhà máy cửu long lô CLN7 KCN" at bounding box center [827, 238] width 202 height 22
type input "nhà máy cửu long lô CLN7 KCN [GEOGRAPHIC_DATA] tỉnh [GEOGRAPHIC_DATA]"
click at [789, 213] on input "[GEOGRAPHIC_DATA] tận nơi" at bounding box center [784, 214] width 10 height 10
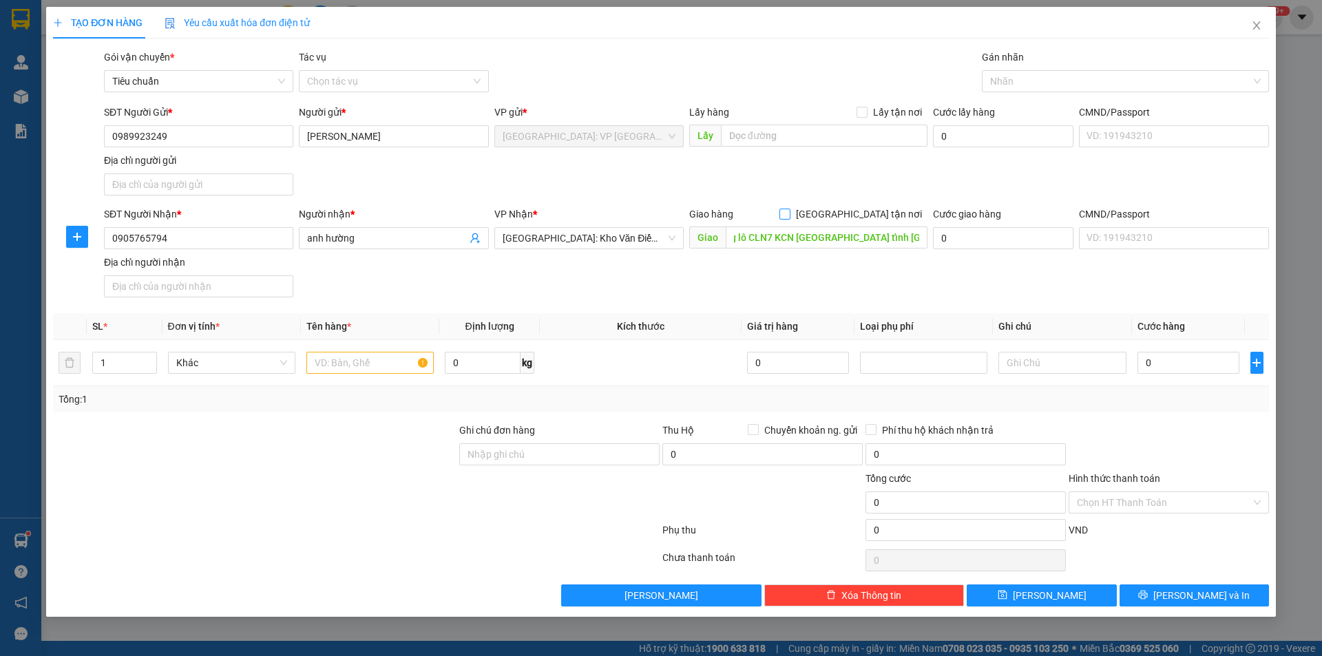
checkbox input "true"
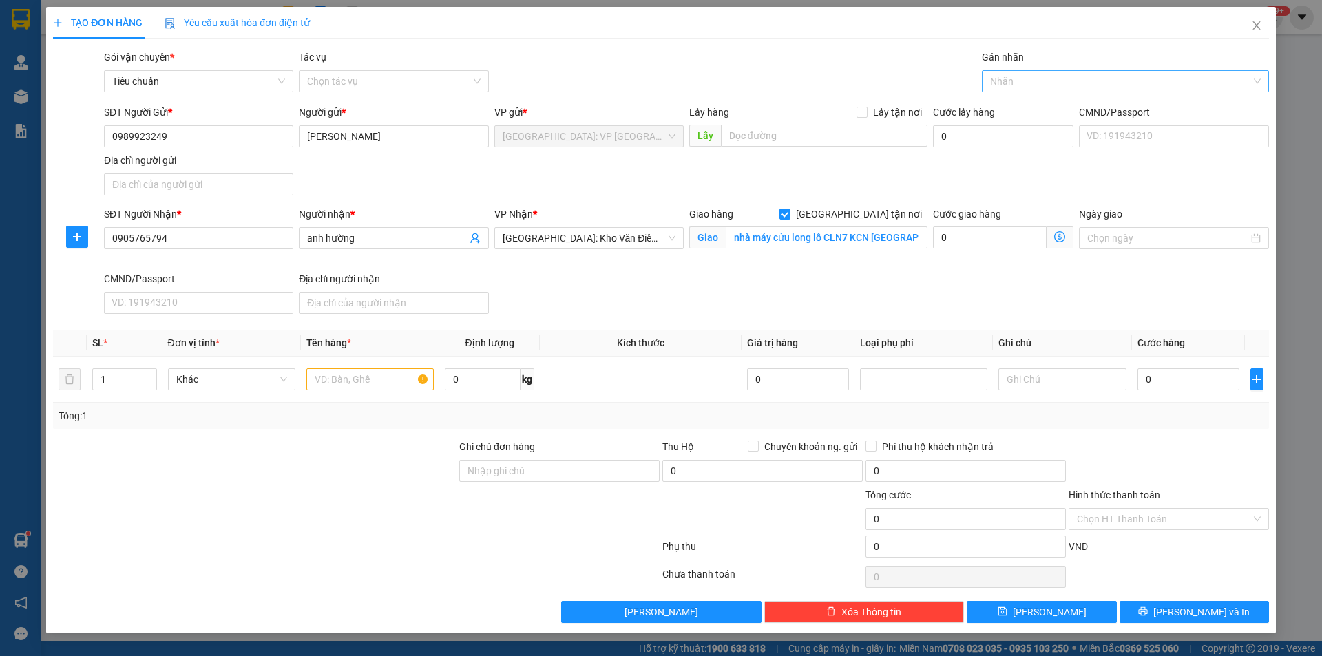
click at [1052, 85] on div at bounding box center [1118, 81] width 266 height 17
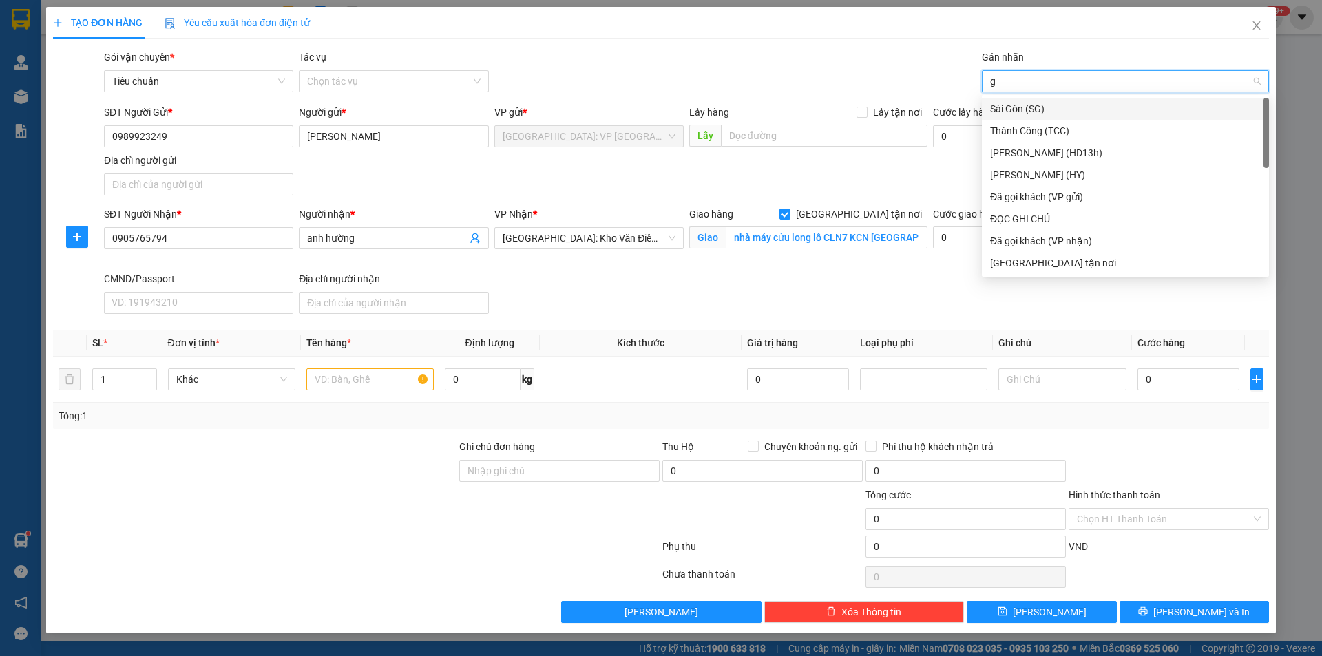
type input "gi"
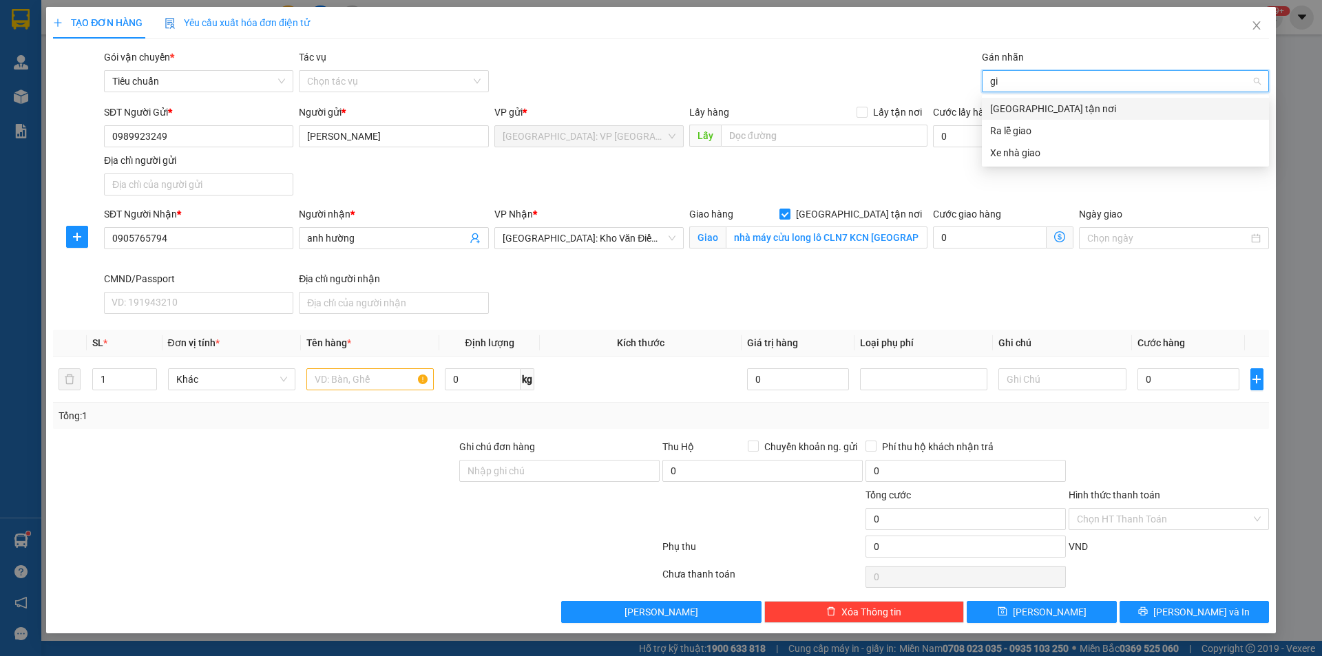
click at [1004, 113] on div "[GEOGRAPHIC_DATA] tận nơi" at bounding box center [1125, 108] width 271 height 15
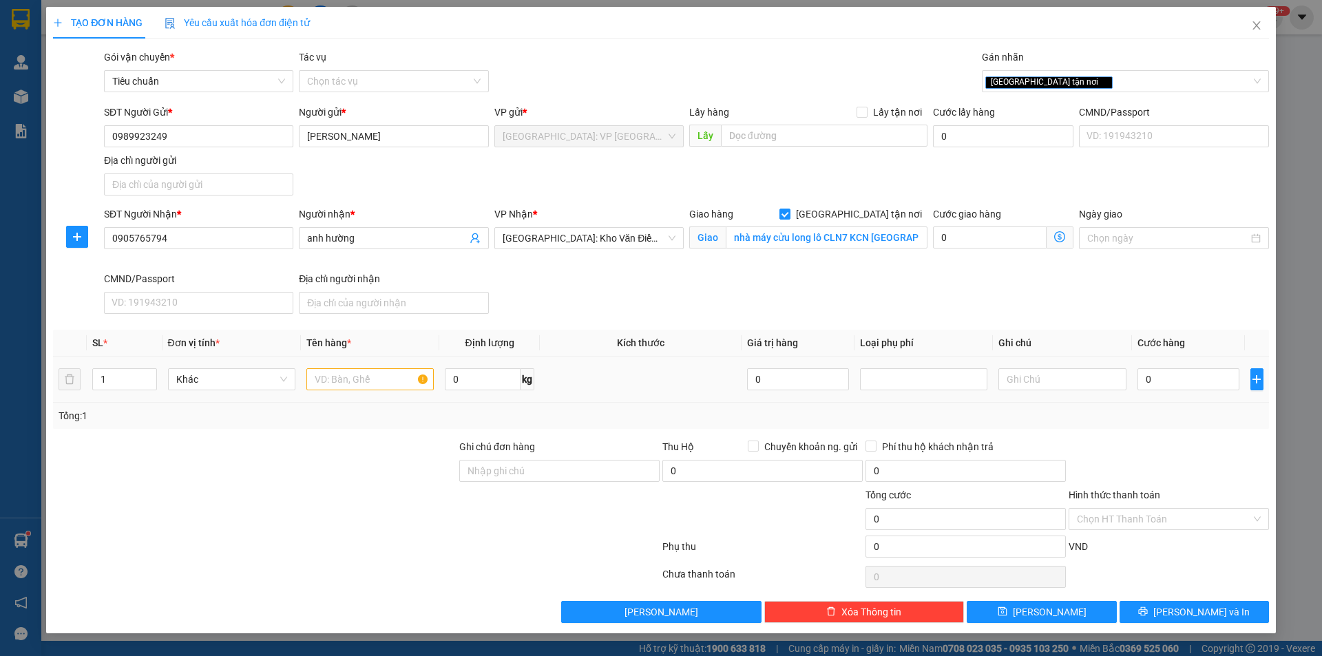
click at [346, 364] on td at bounding box center [370, 380] width 138 height 46
click at [348, 375] on input "text" at bounding box center [369, 379] width 127 height 22
type input "2"
type input "1 kiện hồ sơ"
click at [1175, 383] on input "0" at bounding box center [1189, 379] width 103 height 22
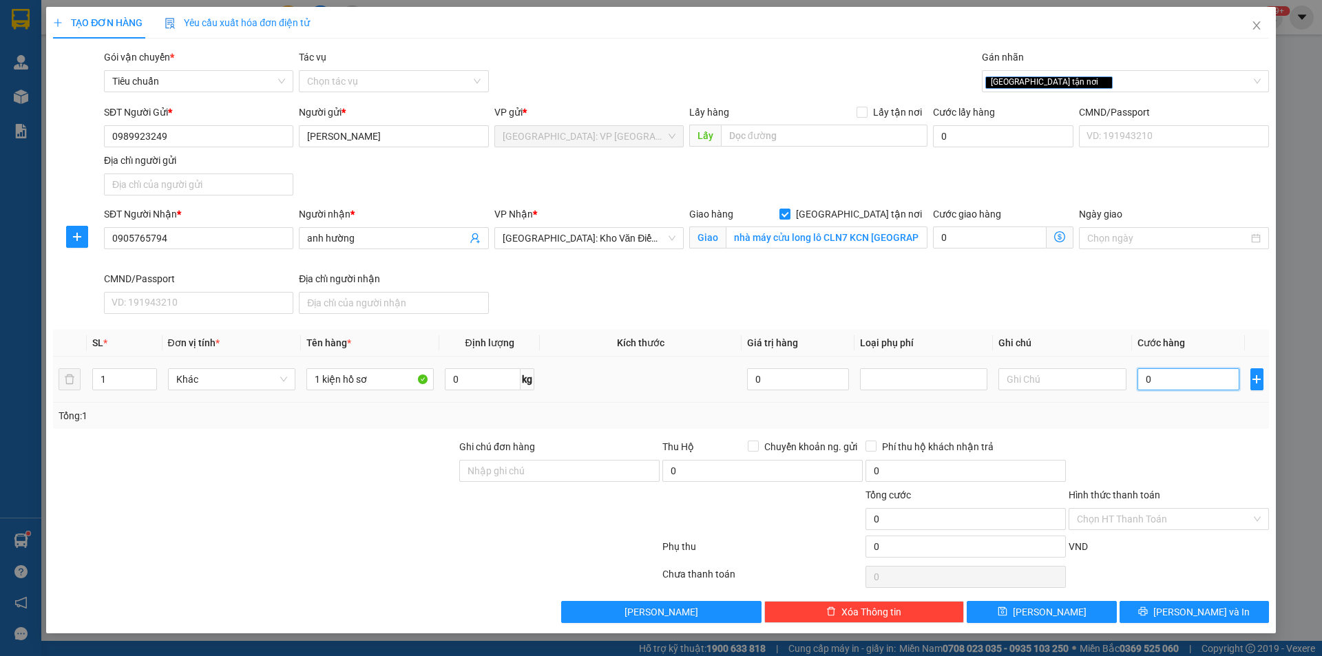
type input "6"
type input "65"
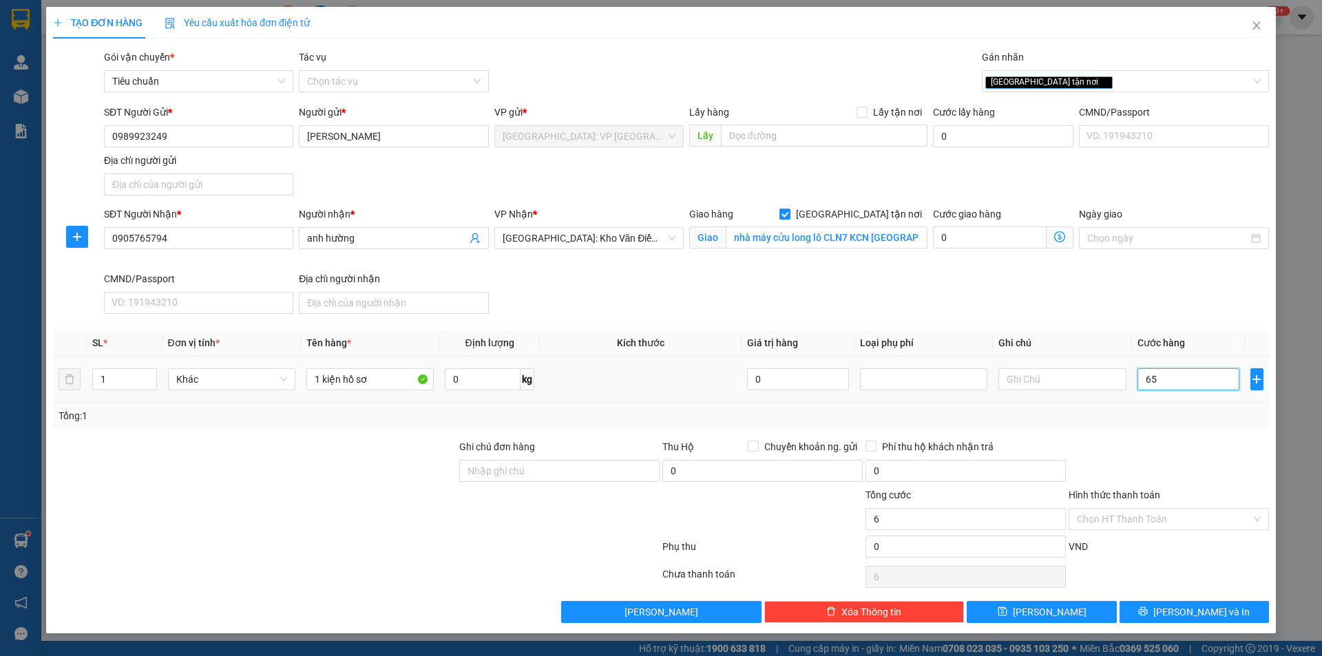
type input "65"
type input "650"
type input "6.500"
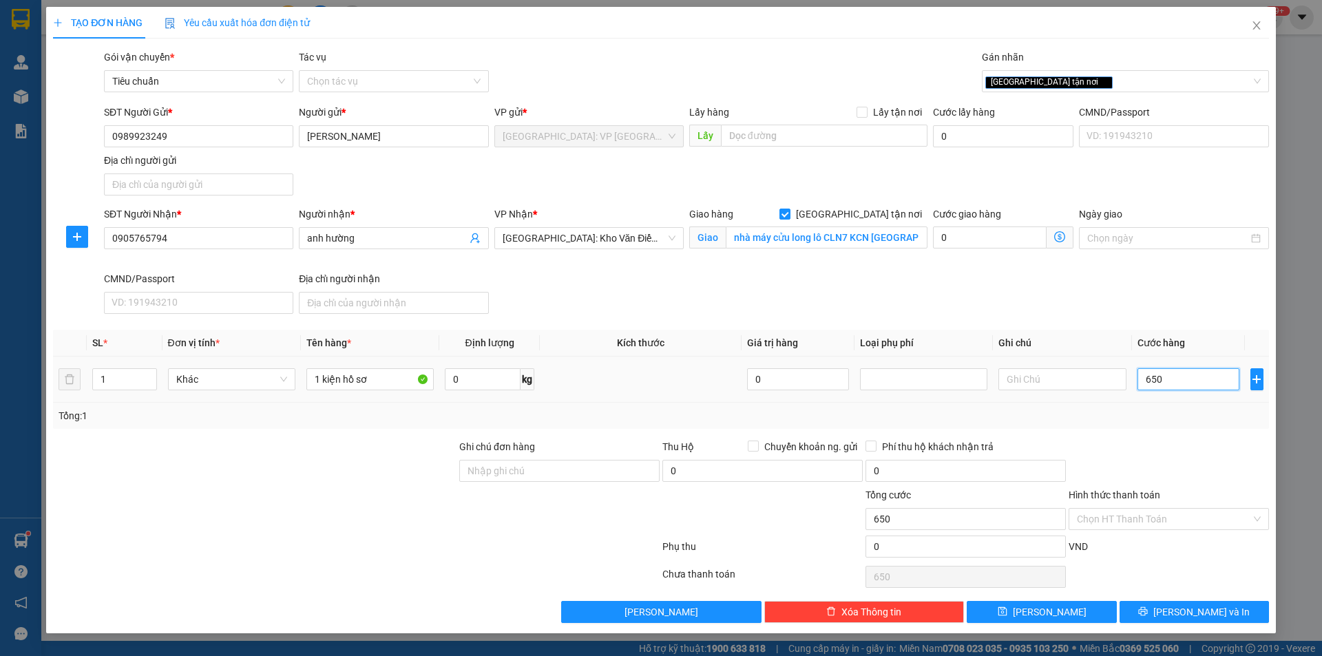
type input "6.500"
type input "65.000"
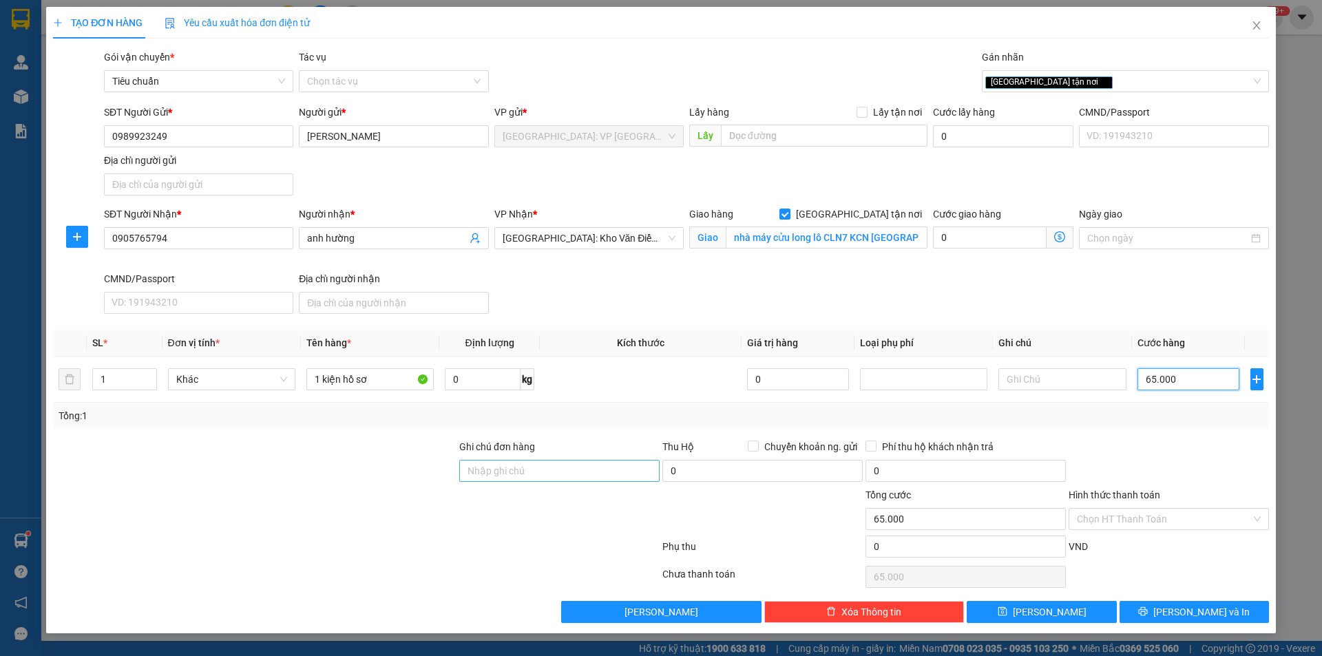
type input "65.000"
click at [612, 472] on input "Ghi chú đơn hàng" at bounding box center [559, 471] width 200 height 22
click at [1071, 77] on div "[GEOGRAPHIC_DATA] tận nơi" at bounding box center [1118, 81] width 266 height 17
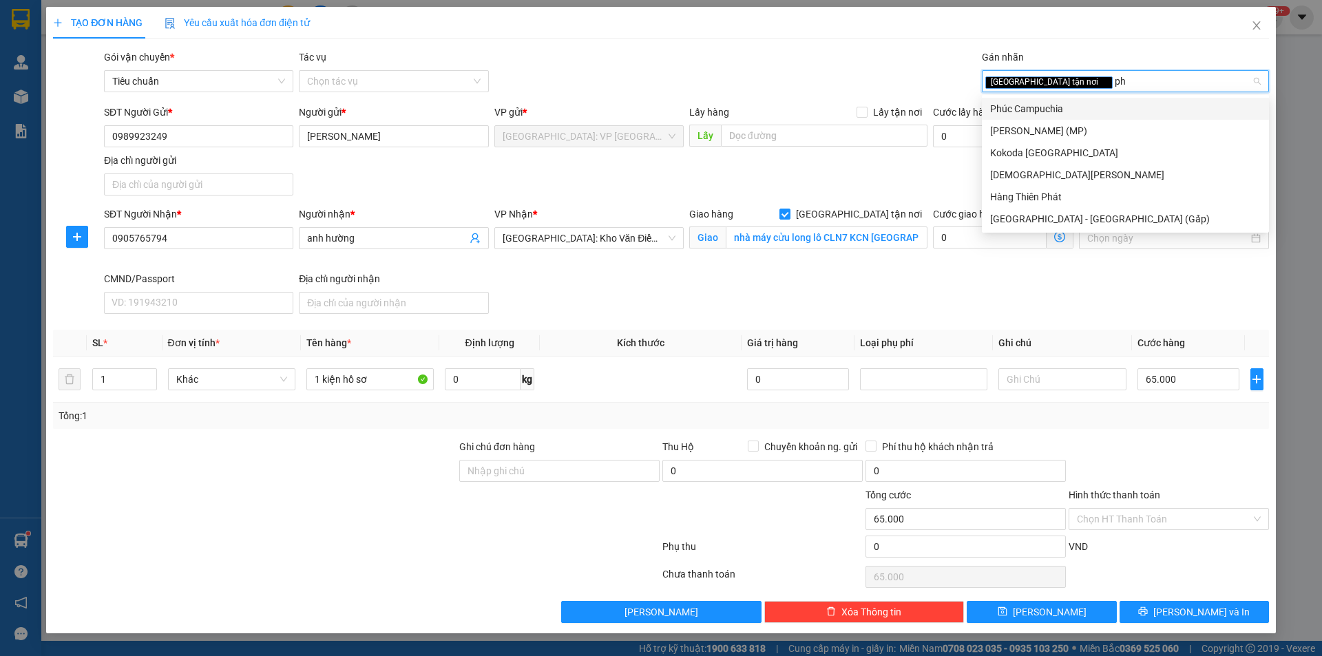
type input "p"
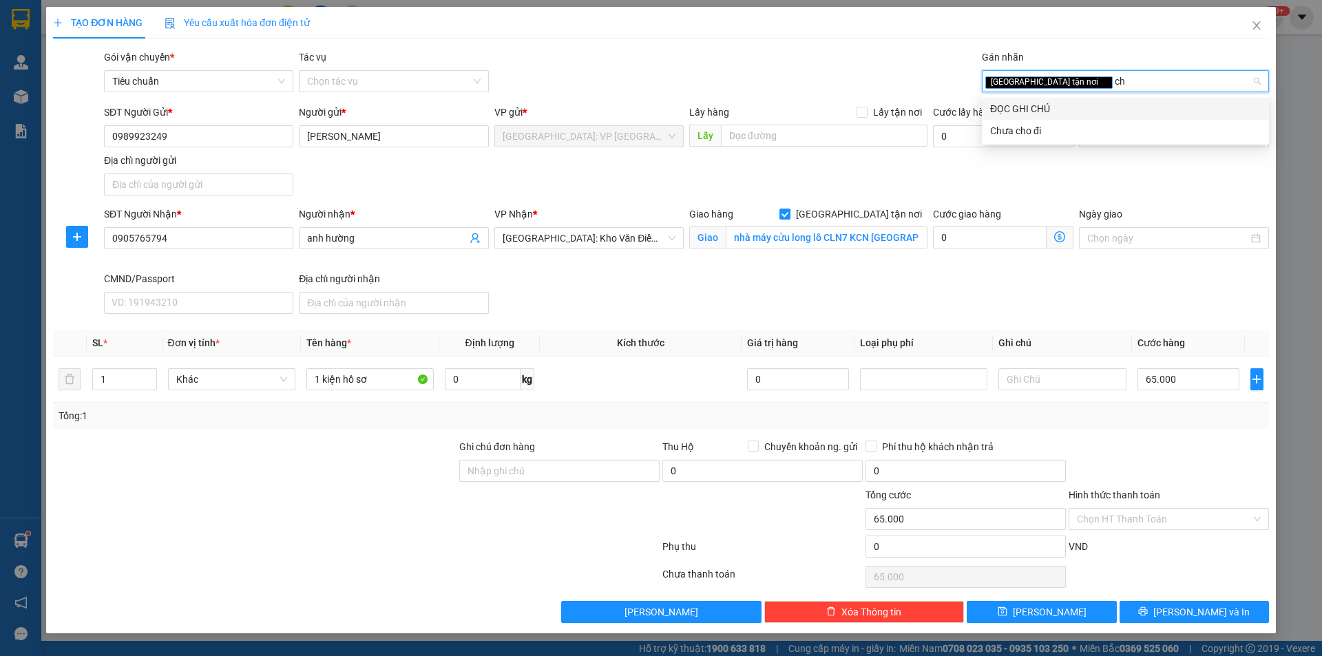
type input "chư"
click at [1024, 125] on div "Chưa cho đi" at bounding box center [1125, 130] width 271 height 15
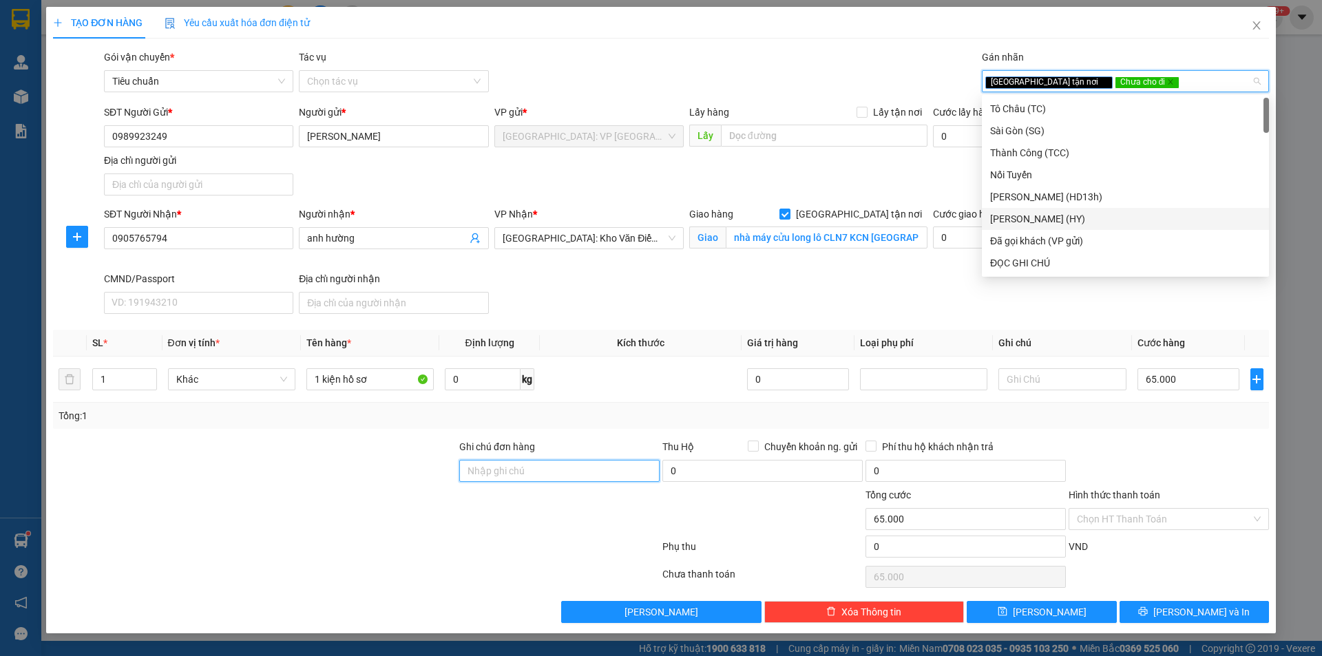
click at [598, 471] on input "Ghi chú đơn hàng" at bounding box center [559, 471] width 200 height 22
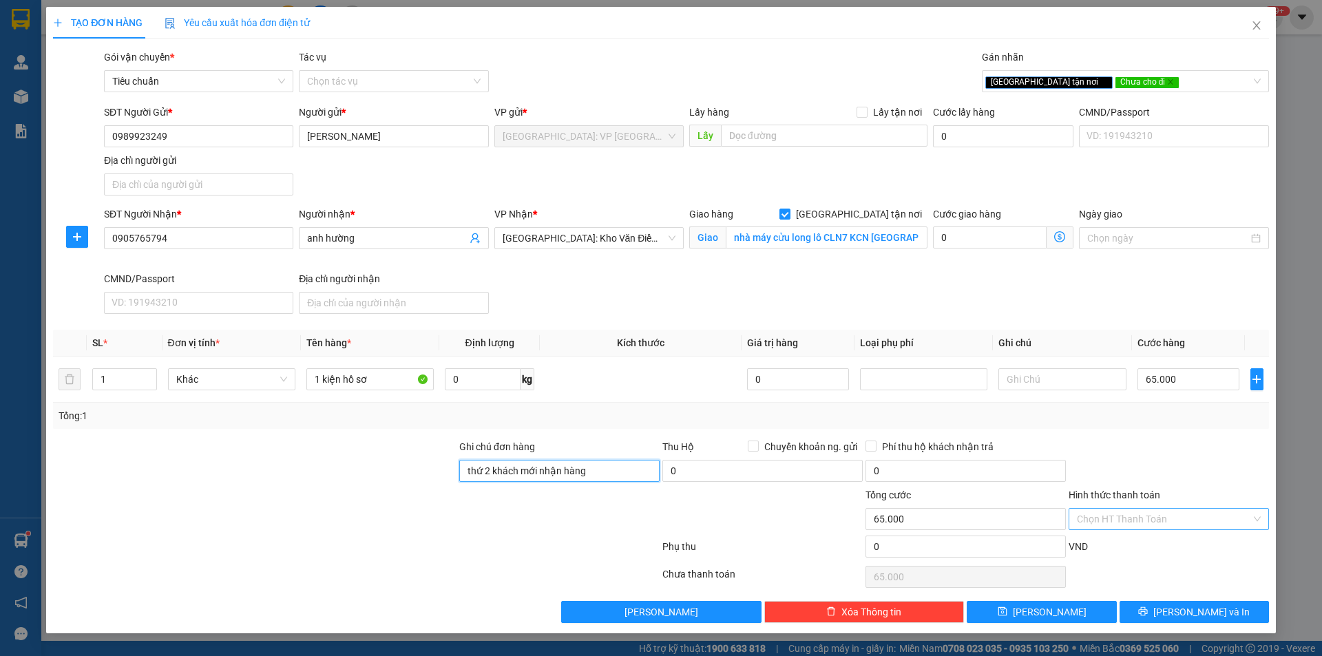
type input "thứ 2 khách mới nhận hàng"
click at [1113, 521] on input "Hình thức thanh toán" at bounding box center [1164, 519] width 174 height 21
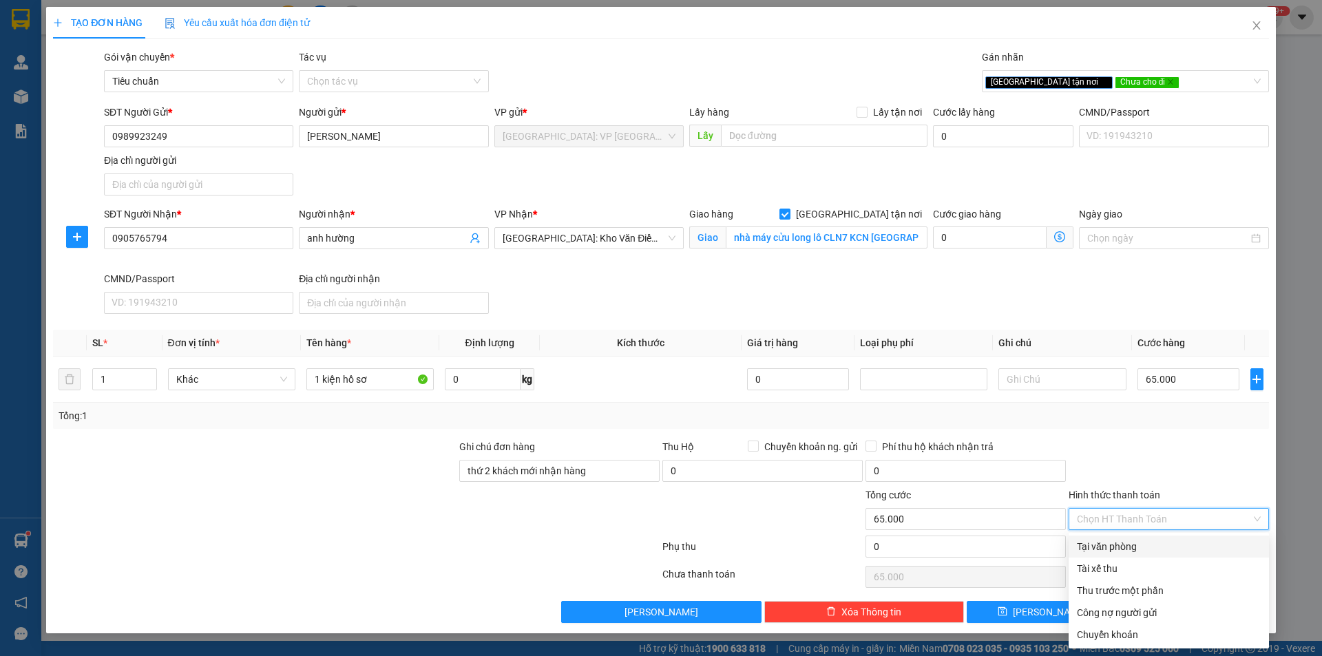
click at [1103, 541] on div "Tại văn phòng" at bounding box center [1169, 546] width 184 height 15
type input "0"
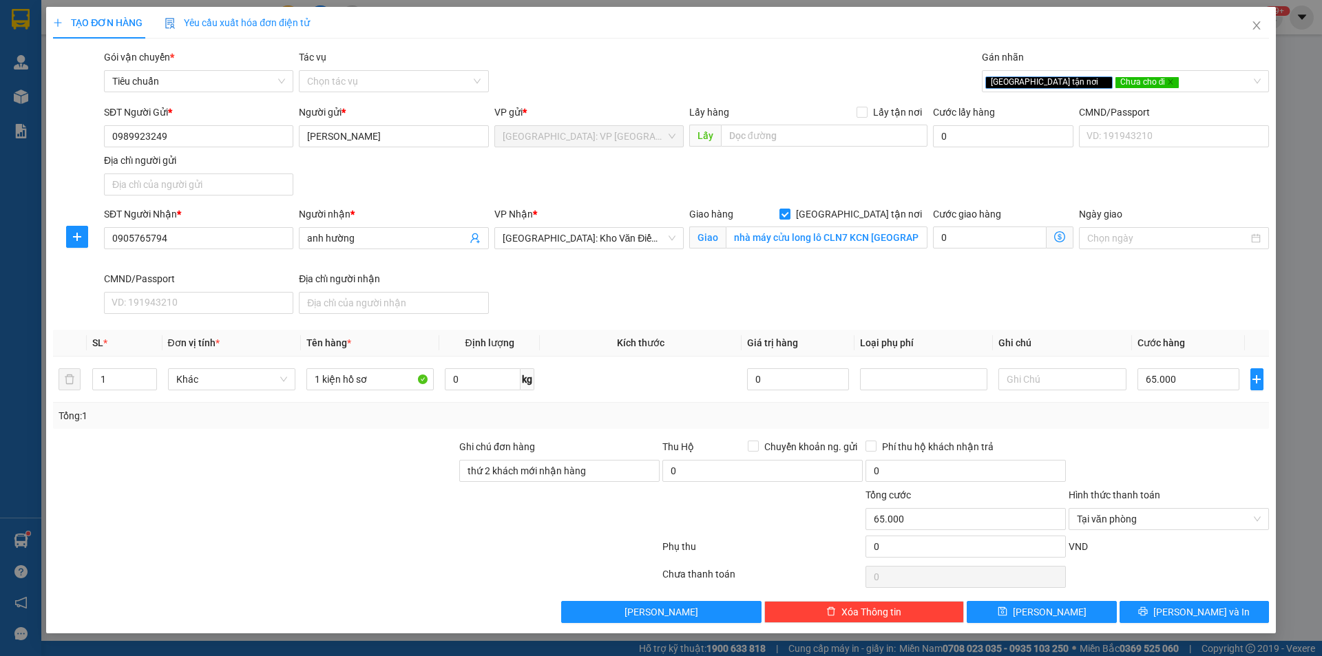
click at [1224, 467] on div at bounding box center [1168, 463] width 203 height 48
click at [1191, 607] on span "[PERSON_NAME] và In" at bounding box center [1201, 612] width 96 height 15
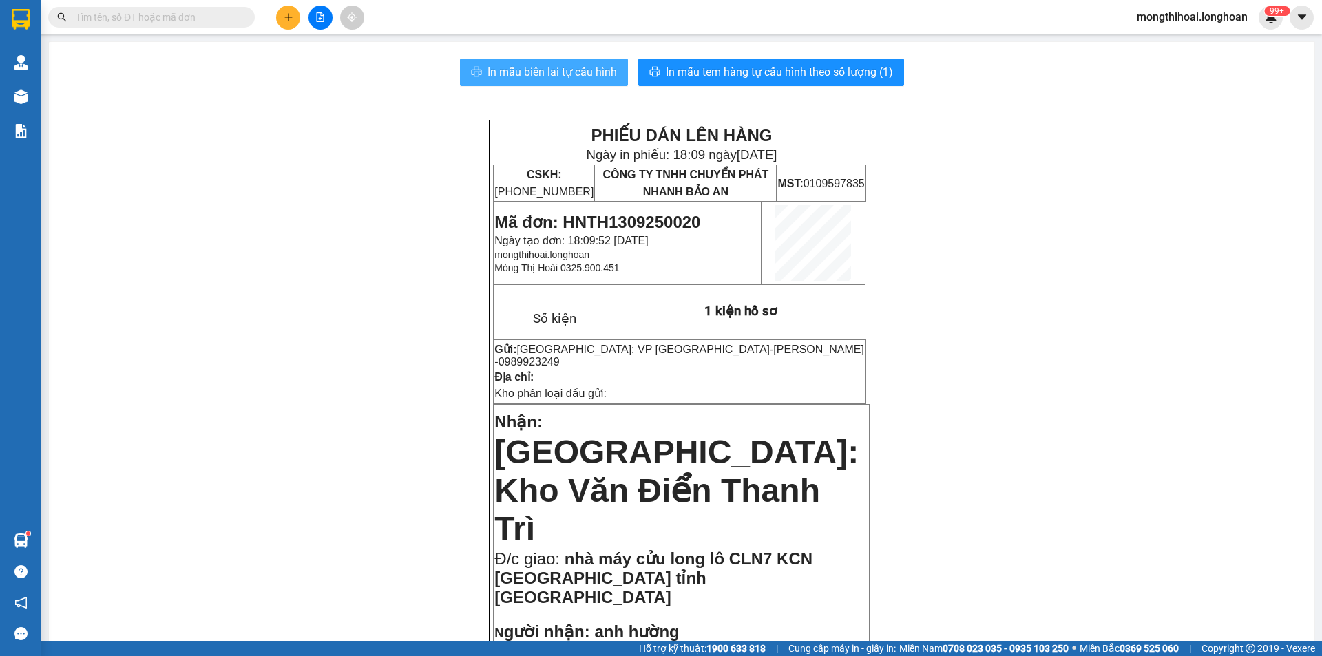
click at [576, 71] on span "In mẫu biên lai tự cấu hình" at bounding box center [552, 71] width 129 height 17
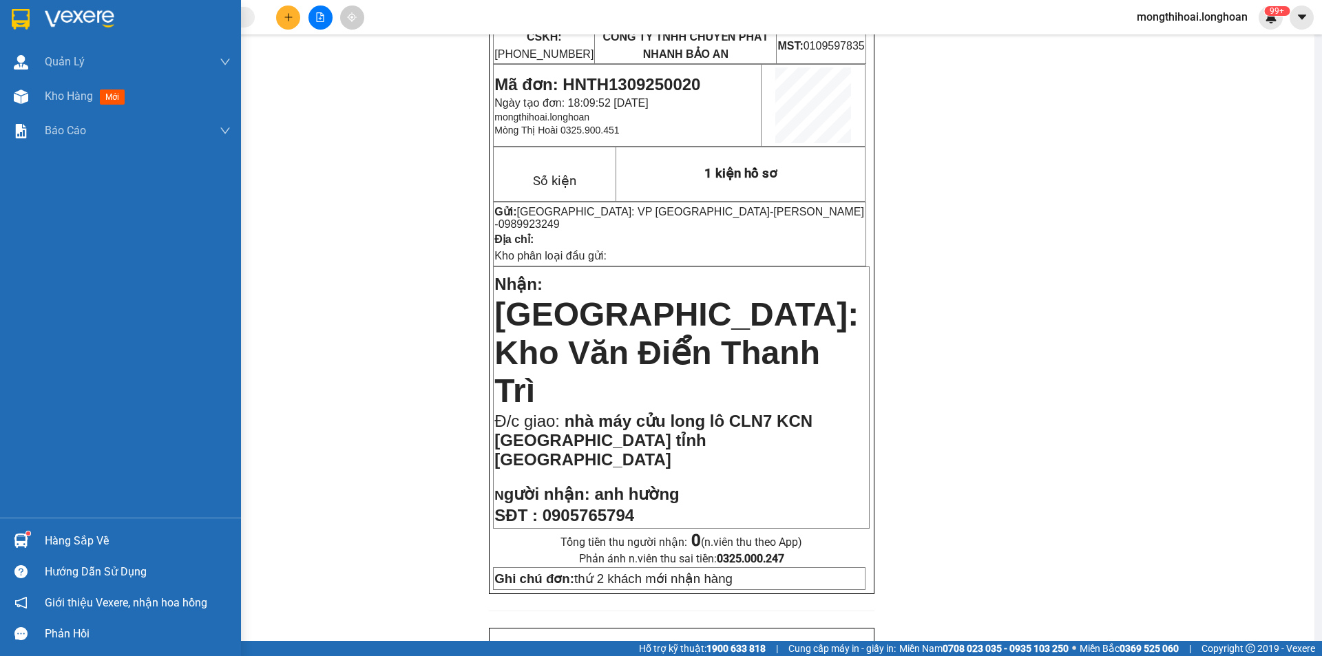
click at [2, 17] on div at bounding box center [120, 22] width 241 height 45
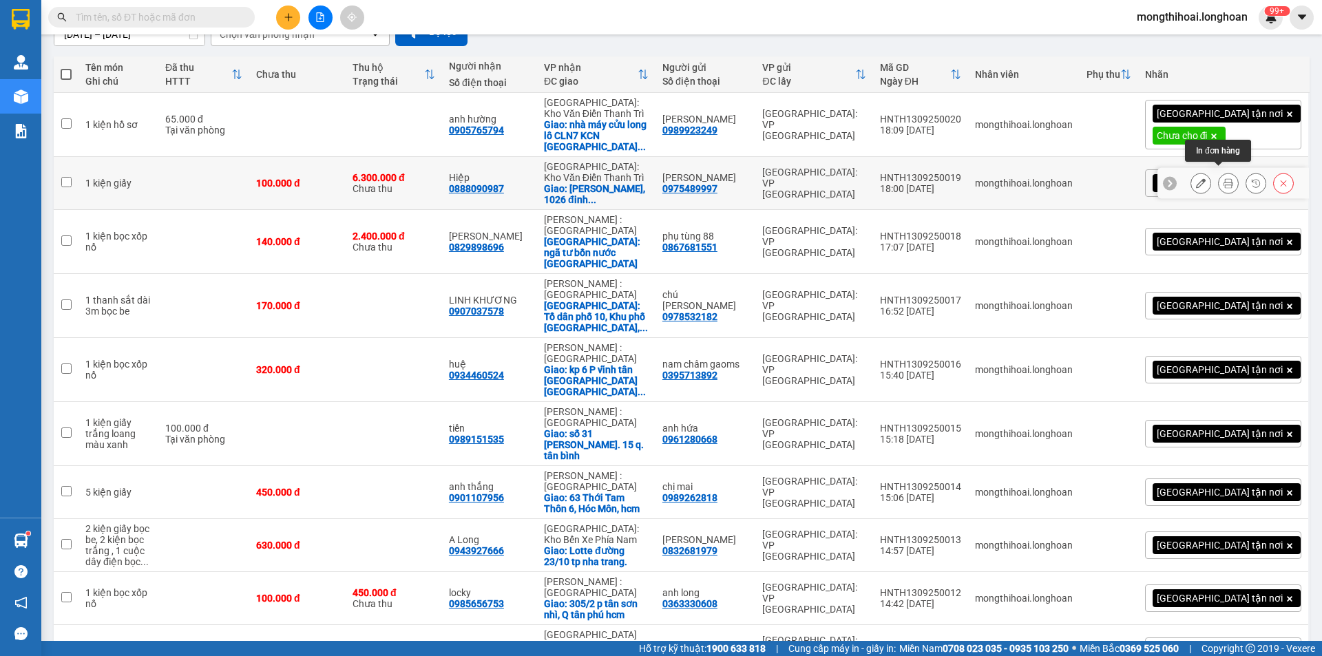
click at [1224, 178] on icon at bounding box center [1229, 183] width 10 height 10
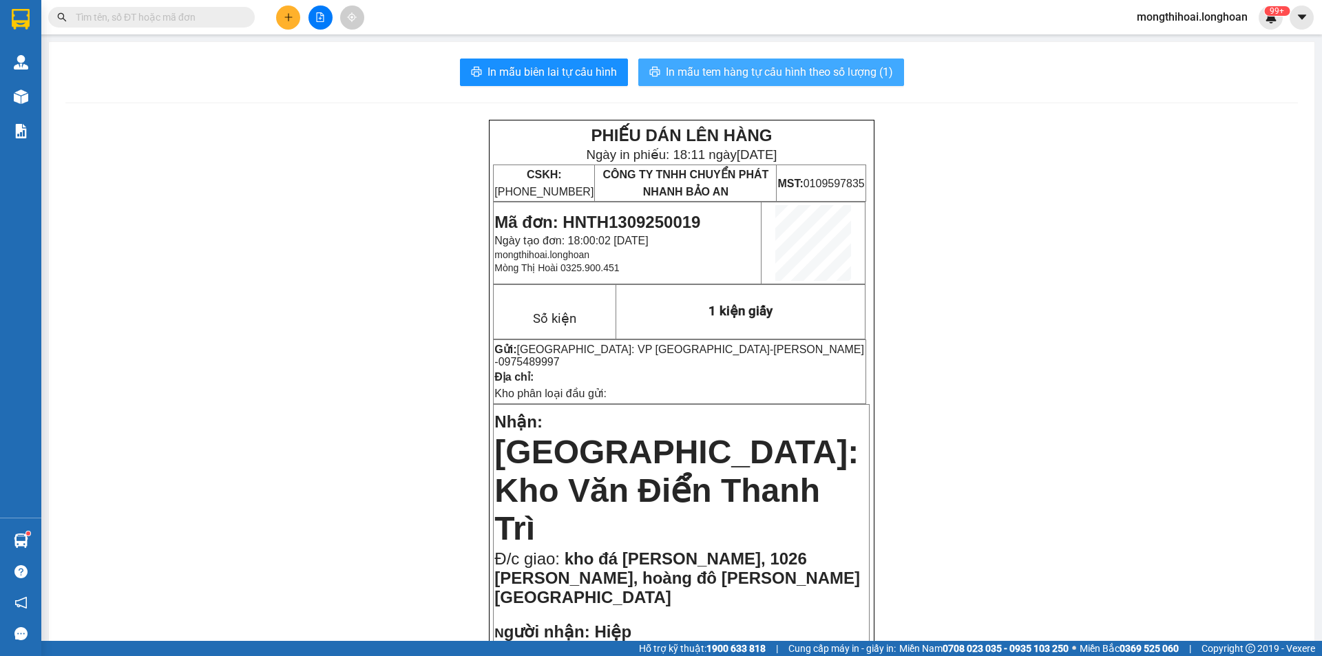
click at [771, 68] on span "In mẫu tem hàng tự cấu hình theo số lượng (1)" at bounding box center [779, 71] width 227 height 17
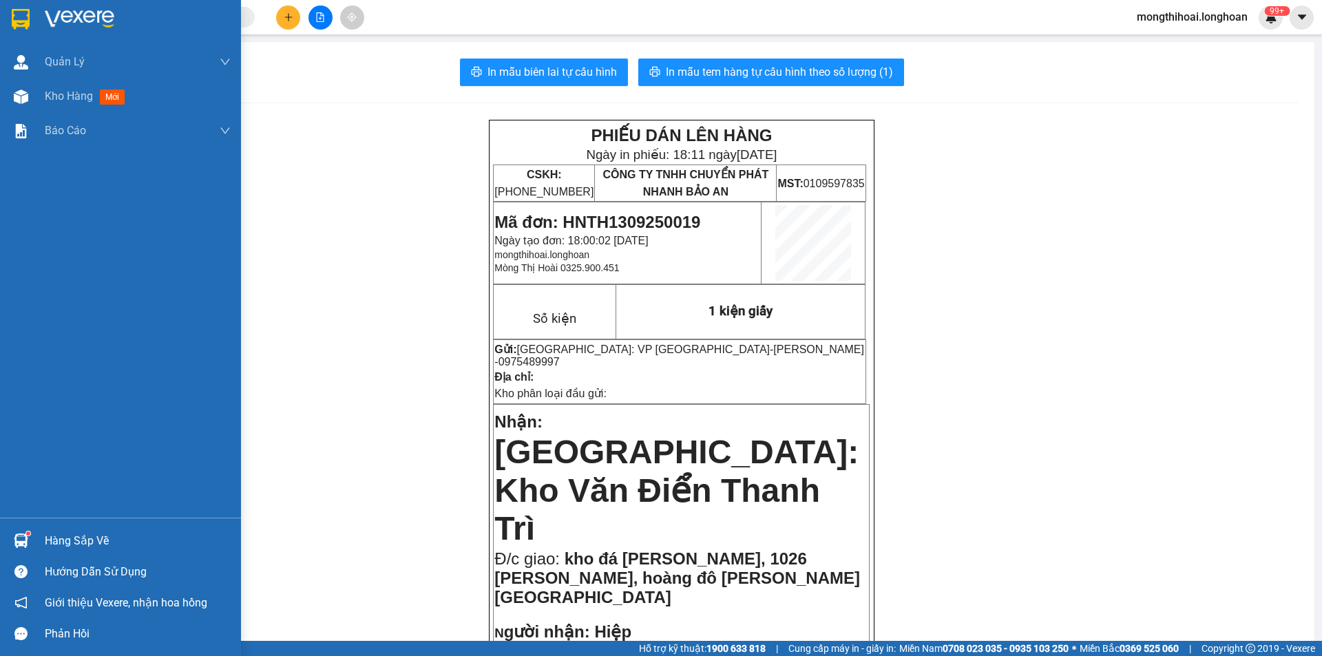
drag, startPoint x: 0, startPoint y: 24, endPoint x: 32, endPoint y: 0, distance: 40.4
click at [4, 19] on div at bounding box center [120, 22] width 241 height 45
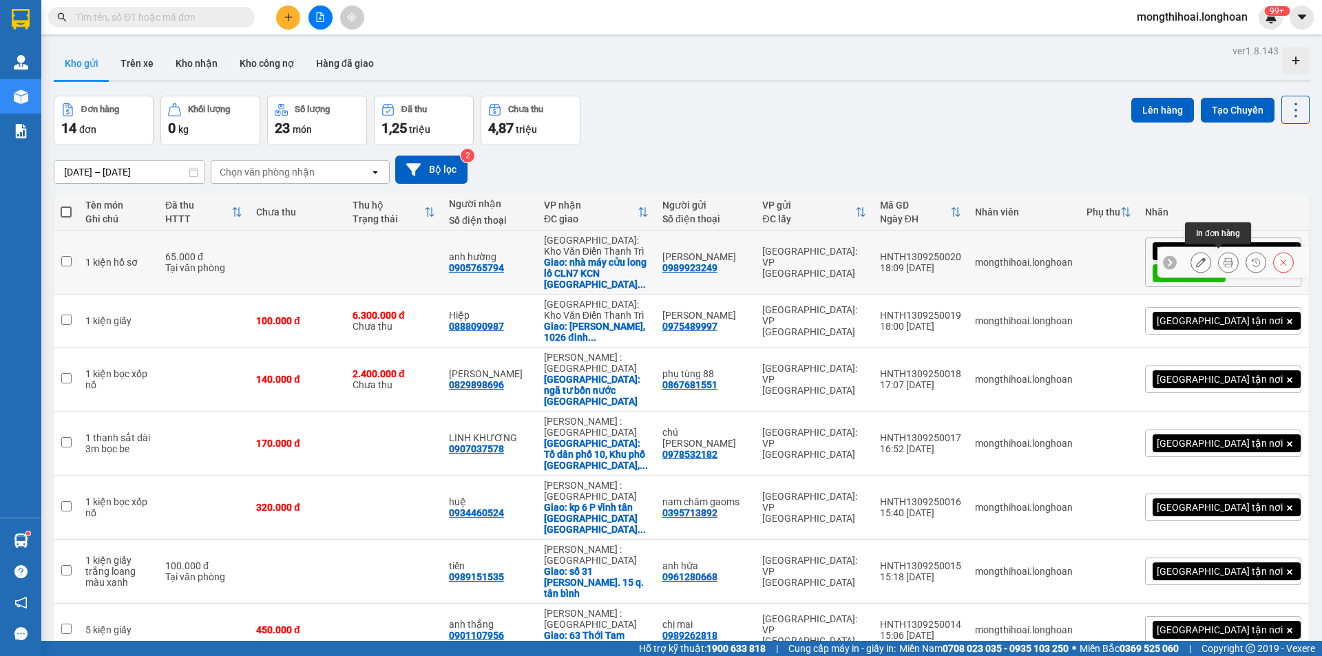
click at [1226, 255] on button at bounding box center [1228, 263] width 19 height 24
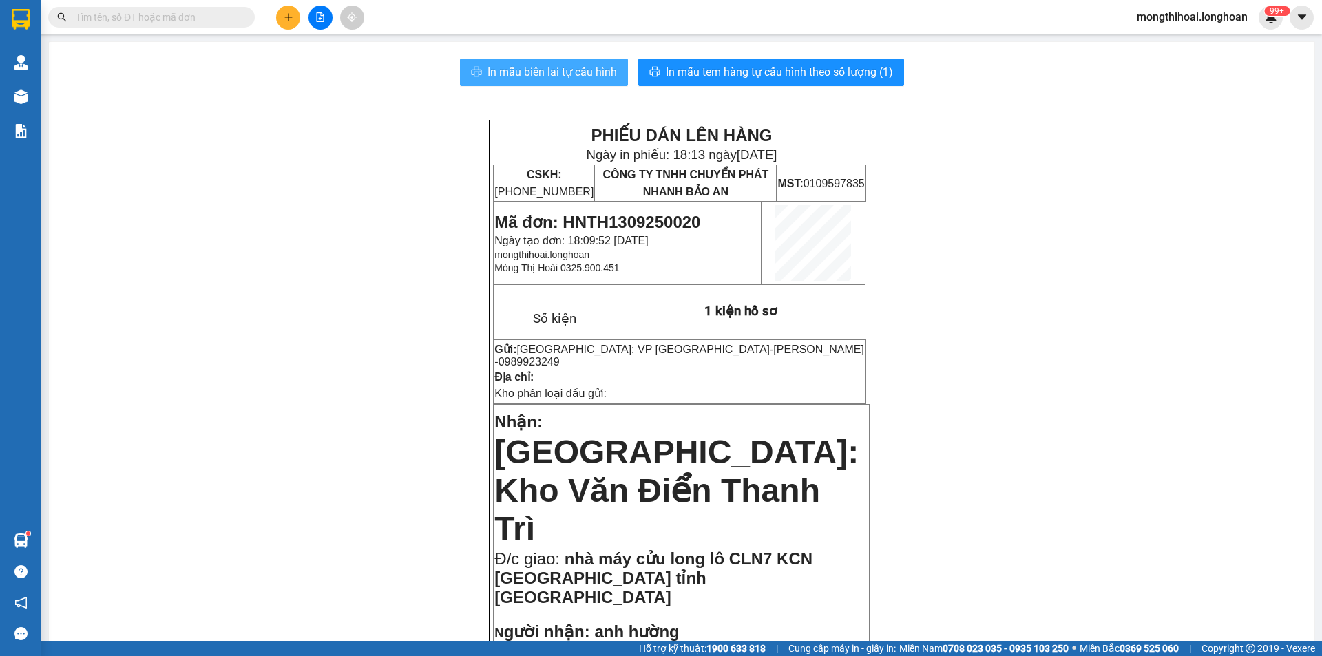
click at [599, 72] on span "In mẫu biên lai tự cấu hình" at bounding box center [552, 71] width 129 height 17
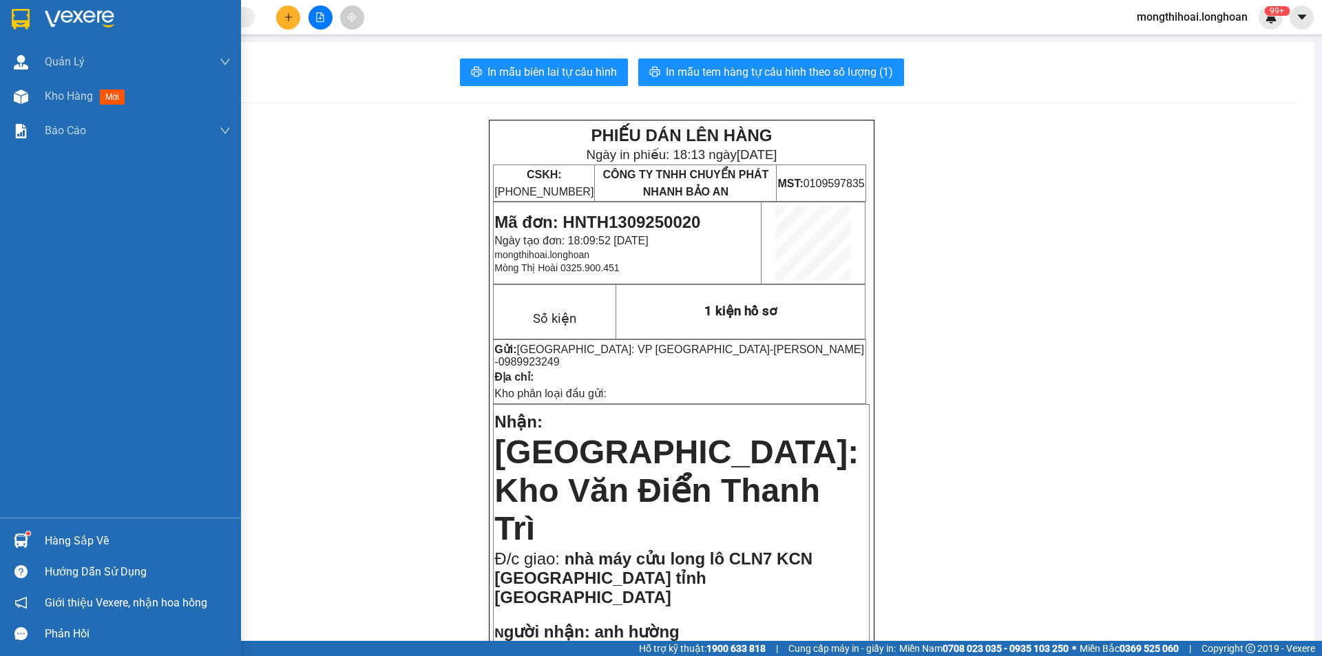
click at [4, 25] on div at bounding box center [120, 22] width 241 height 45
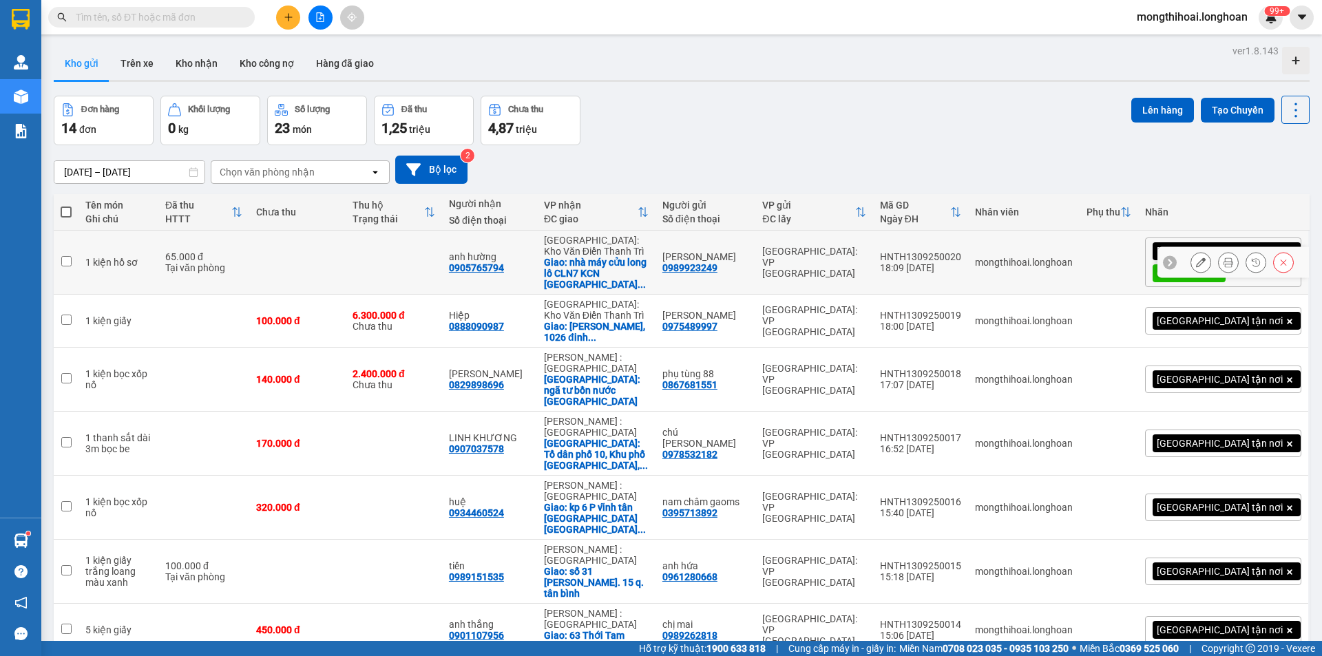
click at [1196, 258] on icon at bounding box center [1201, 263] width 10 height 10
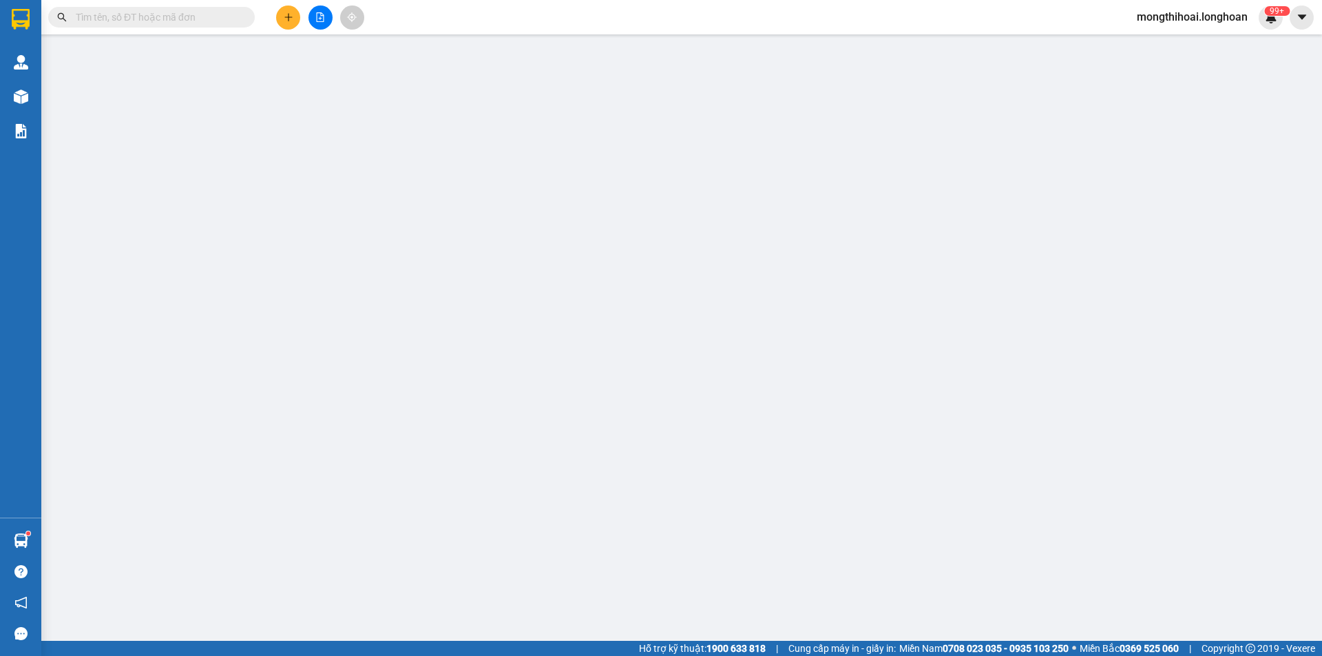
type input "0989923249"
type input "[PERSON_NAME]"
type input "0905765794"
type input "anh hường"
checkbox input "true"
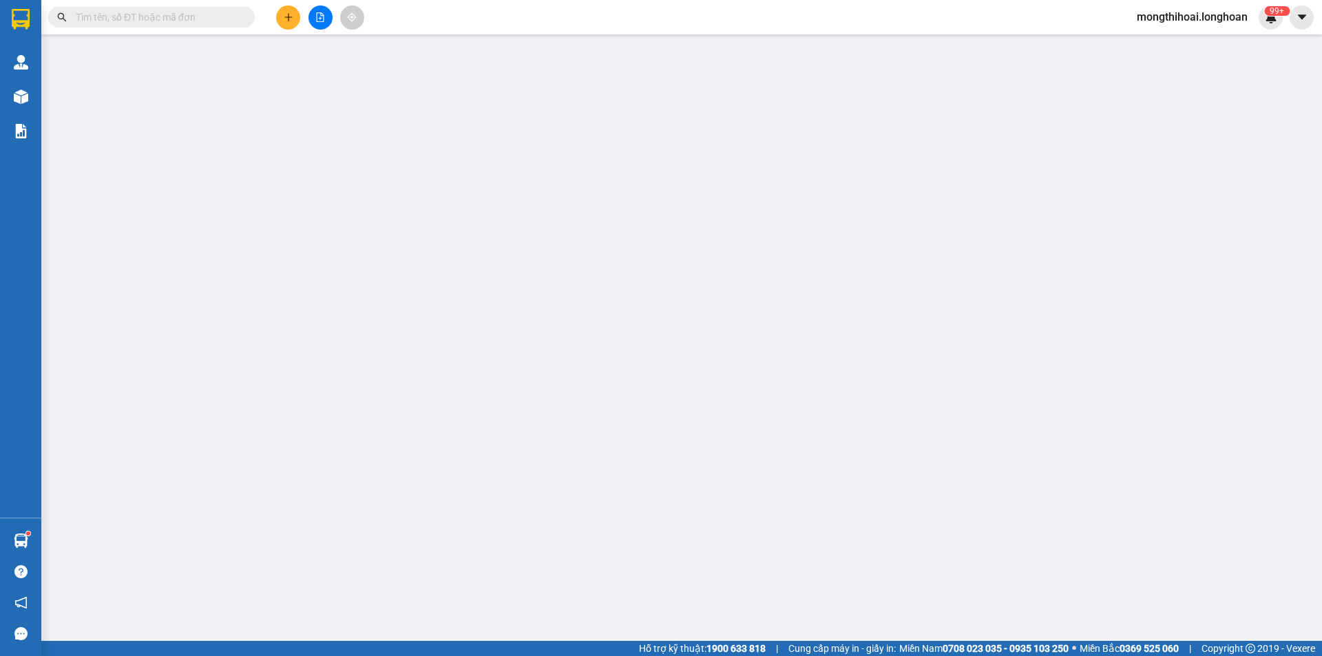
type input "nhà máy cửu long lô CLN7 KCN [GEOGRAPHIC_DATA] tỉnh [GEOGRAPHIC_DATA]"
type input "thứ 2 khách mới nhận hàng"
type input "65.000"
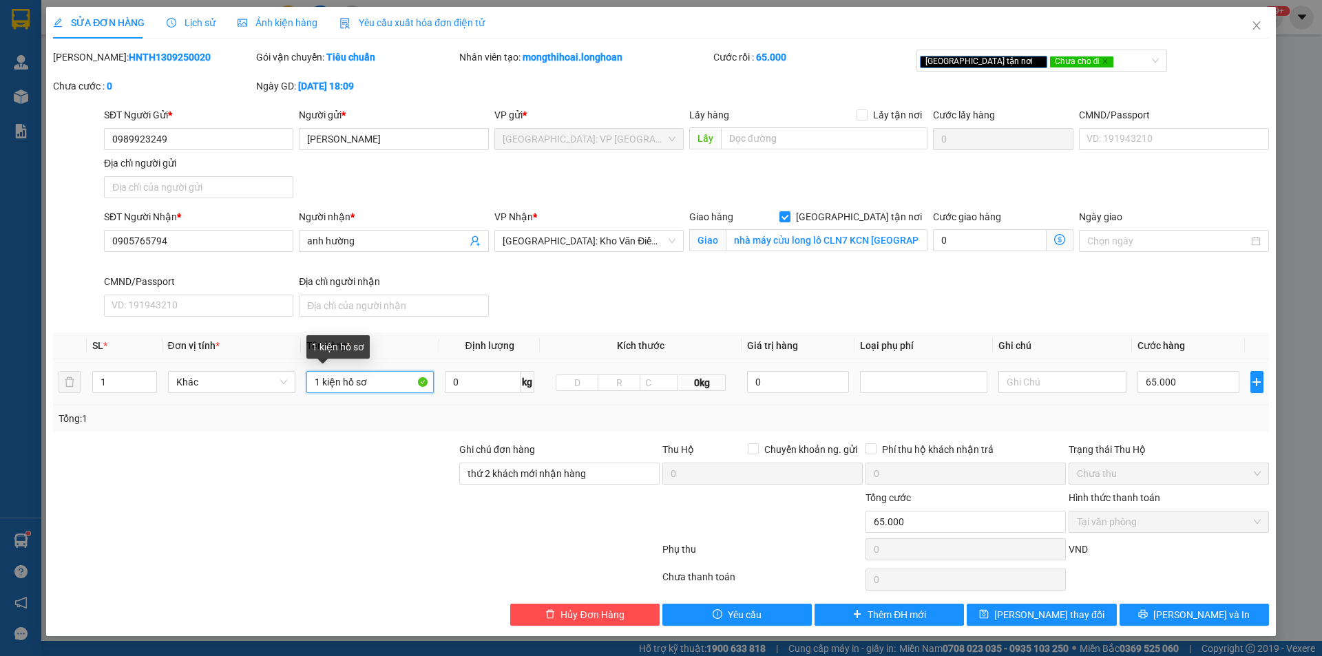
click at [375, 381] on input "1 kiện hồ sơ" at bounding box center [369, 382] width 127 height 22
type input "1 kiện giấy bọc be"
click at [1144, 614] on button "[PERSON_NAME] và In" at bounding box center [1194, 615] width 149 height 22
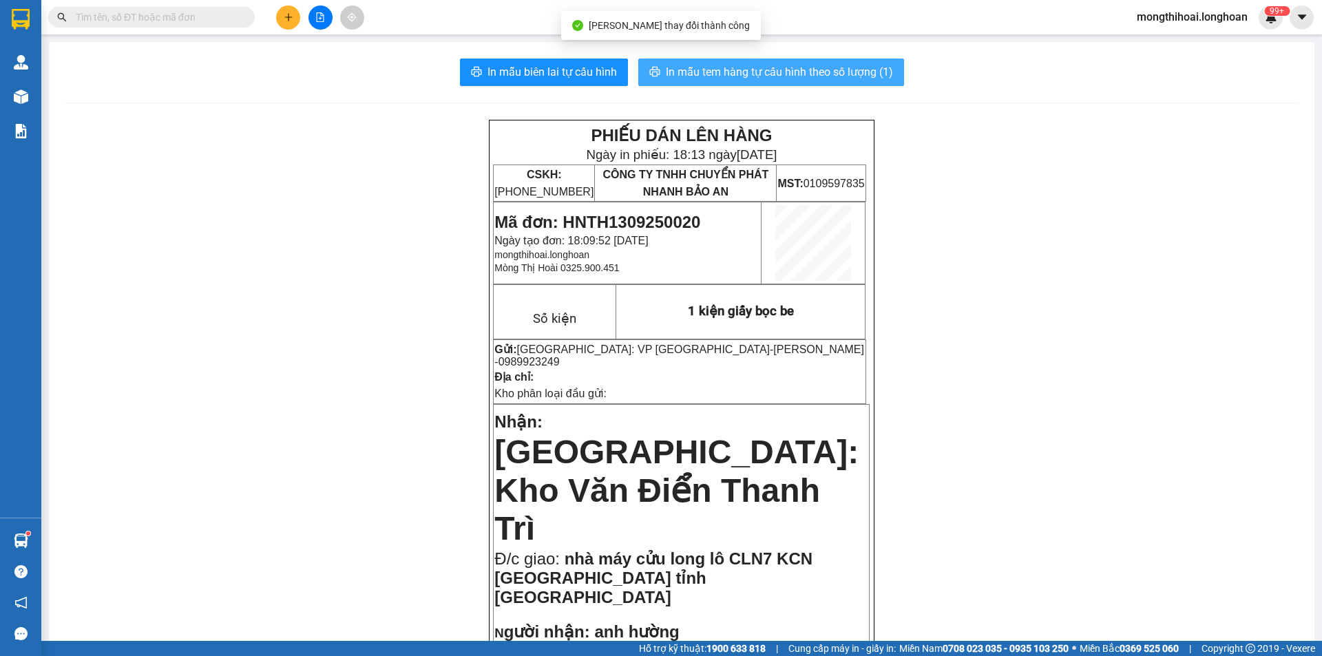
click at [681, 71] on span "In mẫu tem hàng tự cấu hình theo số lượng (1)" at bounding box center [779, 71] width 227 height 17
